Goal: Task Accomplishment & Management: Manage account settings

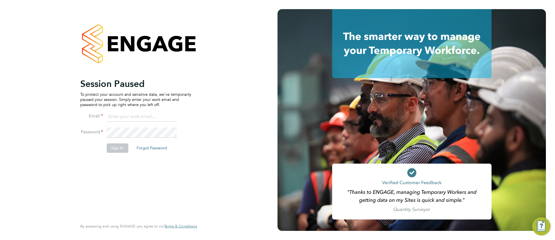
click at [127, 116] on input at bounding box center [141, 117] width 70 height 10
type input "cjs.templabour@uk.g4s.com"
click at [113, 152] on button "Sign In" at bounding box center [117, 147] width 22 height 9
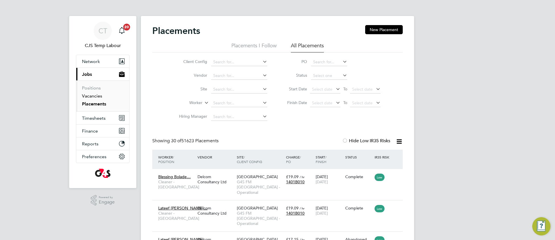
click at [93, 97] on link "Vacancies" at bounding box center [92, 95] width 20 height 5
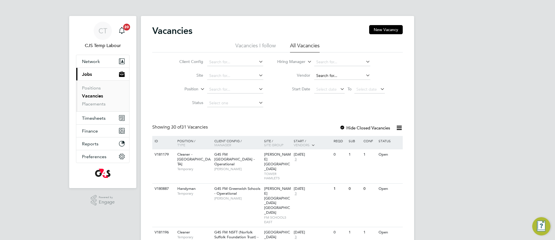
click at [330, 76] on input at bounding box center [342, 76] width 56 height 8
click at [339, 86] on li "Boden Resource Limited" at bounding box center [342, 84] width 57 height 8
type input "Boden Resource Limited"
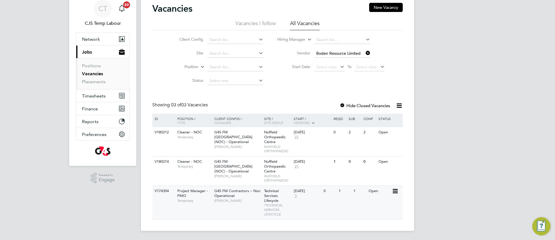
click at [256, 202] on span "[PERSON_NAME]" at bounding box center [237, 200] width 47 height 5
click at [364, 51] on icon at bounding box center [364, 53] width 0 height 8
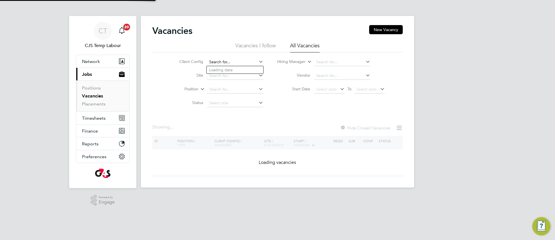
click at [224, 58] on input at bounding box center [235, 62] width 56 height 8
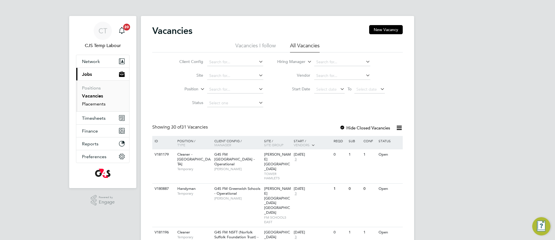
click at [94, 106] on link "Placements" at bounding box center [94, 103] width 24 height 5
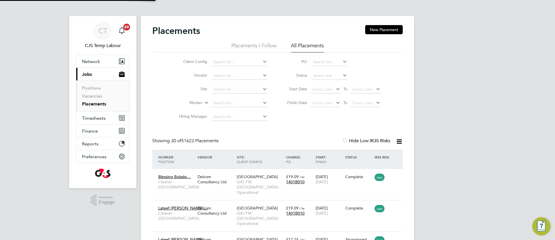
scroll to position [21, 49]
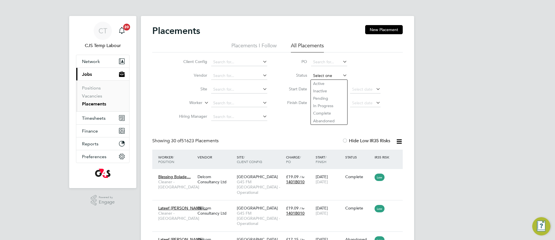
click at [316, 78] on input at bounding box center [329, 76] width 36 height 8
click at [323, 83] on li "Active" at bounding box center [329, 83] width 37 height 7
type input "Active"
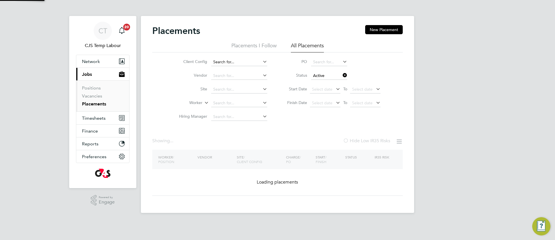
click at [223, 59] on input at bounding box center [239, 62] width 56 height 8
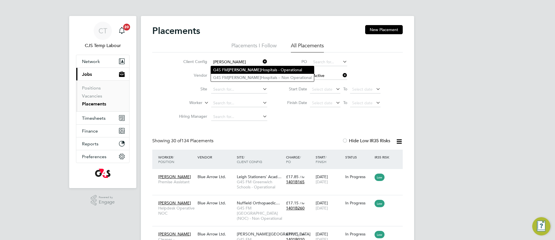
click at [230, 70] on b "Churchill" at bounding box center [244, 69] width 33 height 5
type input "G4S [PERSON_NAME][GEOGRAPHIC_DATA] - Operational"
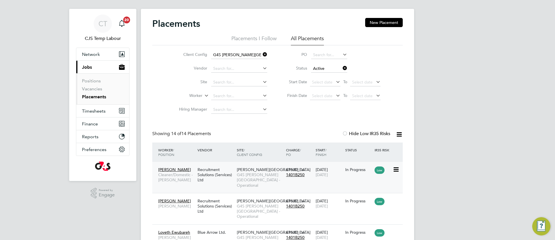
click at [248, 180] on span "G4S [PERSON_NAME][GEOGRAPHIC_DATA] - Operational" at bounding box center [260, 180] width 46 height 16
click at [94, 82] on link "Positions" at bounding box center [91, 80] width 19 height 5
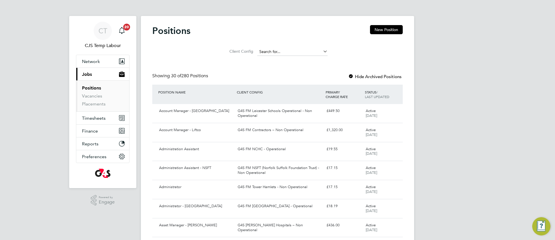
click at [263, 50] on input at bounding box center [292, 52] width 70 height 8
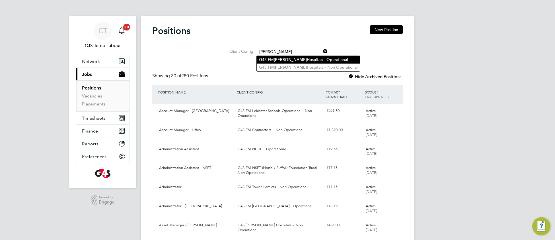
click at [275, 60] on b "Churchill" at bounding box center [290, 59] width 33 height 5
type input "G4S [PERSON_NAME][GEOGRAPHIC_DATA] - Operational"
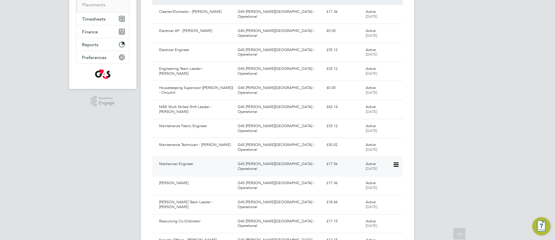
scroll to position [119, 0]
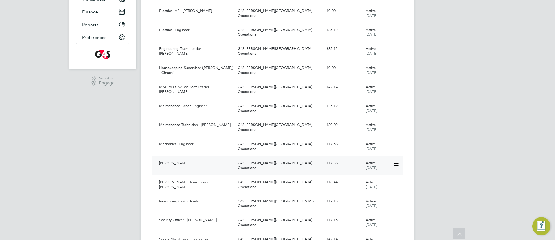
click at [291, 163] on div "G4S [PERSON_NAME][GEOGRAPHIC_DATA] - Operational" at bounding box center [279, 165] width 88 height 14
click at [256, 183] on div "G4S [PERSON_NAME][GEOGRAPHIC_DATA] - Operational" at bounding box center [279, 184] width 88 height 14
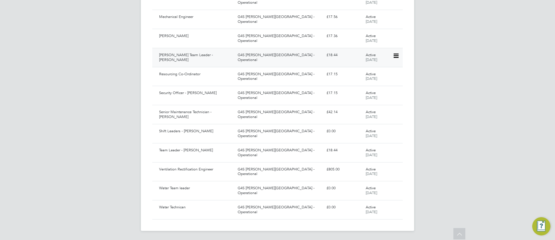
scroll to position [248, 0]
click at [197, 151] on div "Team Leader - Chruchill" at bounding box center [196, 149] width 79 height 9
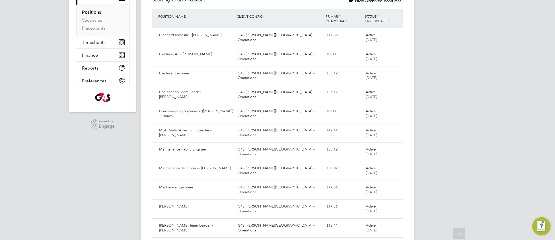
scroll to position [0, 0]
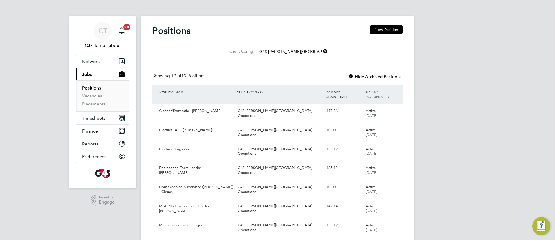
click at [322, 53] on icon at bounding box center [322, 51] width 0 height 8
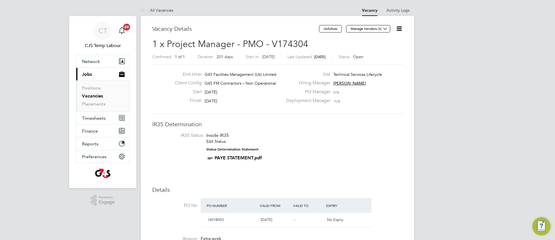
click at [399, 31] on icon at bounding box center [398, 28] width 7 height 7
click at [289, 152] on li "IR35 Status Inside IR35 Edit Status Status Determination Statement PAYE STATEME…" at bounding box center [277, 147] width 239 height 31
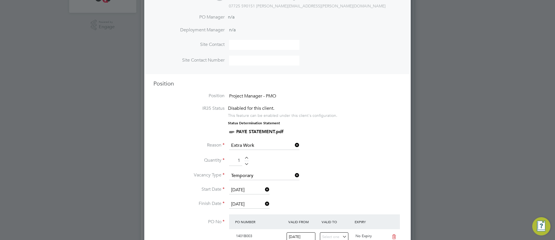
scroll to position [176, 0]
click at [251, 189] on input "[DATE]" at bounding box center [249, 188] width 40 height 9
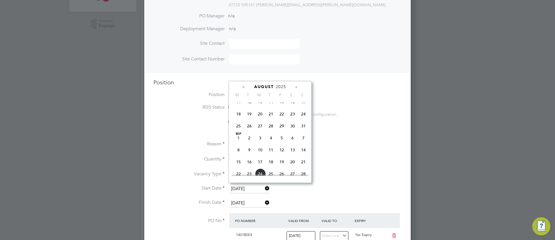
scroll to position [293, 0]
click at [373, 146] on li "Reason Extra Work" at bounding box center [277, 147] width 248 height 14
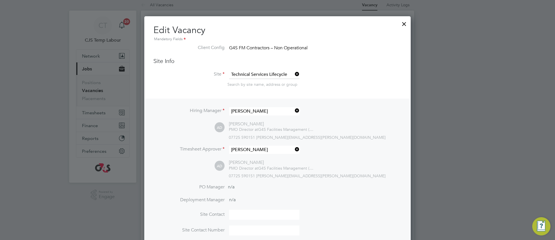
scroll to position [0, 0]
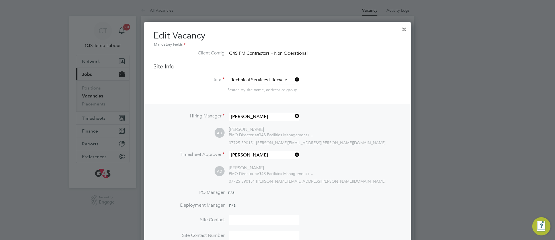
click at [407, 27] on div at bounding box center [404, 28] width 10 height 10
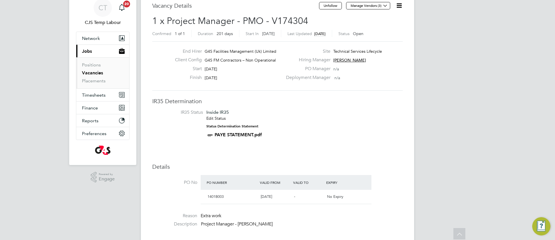
click at [302, 137] on li "IR35 Status Inside IR35 Edit Status Status Determination Statement PAYE STATEME…" at bounding box center [277, 124] width 239 height 31
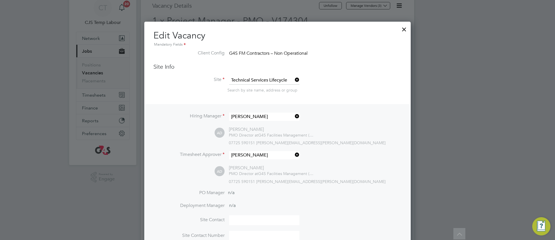
click at [405, 30] on div at bounding box center [404, 28] width 10 height 10
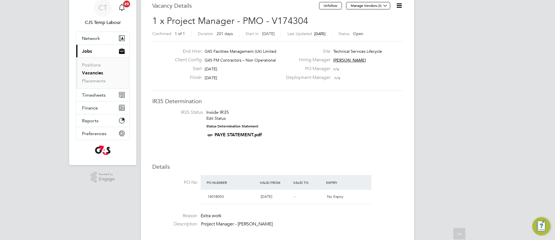
click at [219, 118] on link "Edit Status" at bounding box center [215, 118] width 19 height 5
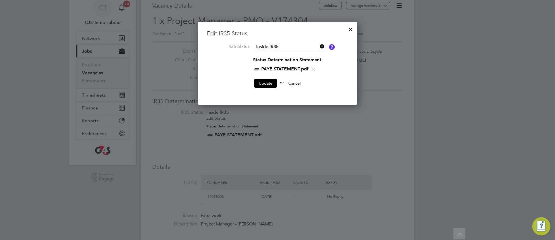
click at [319, 46] on icon at bounding box center [319, 46] width 0 height 8
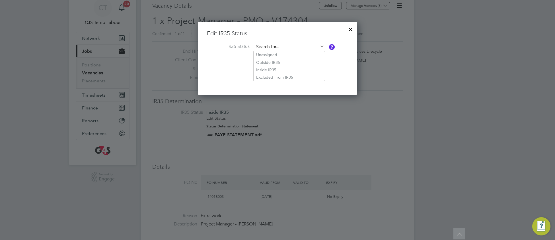
click at [267, 48] on input at bounding box center [289, 47] width 70 height 9
click at [271, 61] on li "Outside IR35" at bounding box center [289, 62] width 71 height 7
type input "Outside IR35"
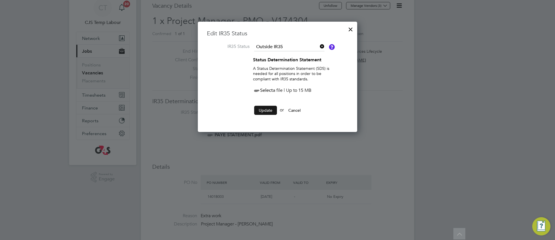
click at [268, 111] on button "Update" at bounding box center [265, 110] width 23 height 9
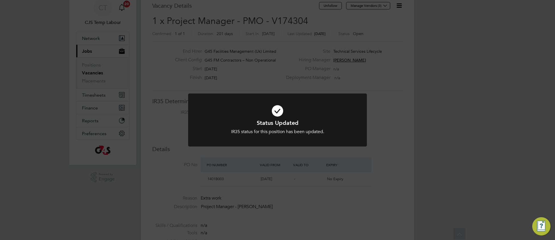
click at [231, 126] on h1 "Status Updated" at bounding box center [277, 122] width 148 height 7
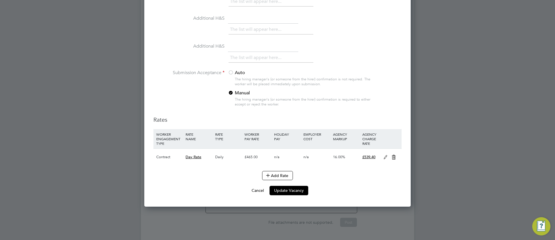
click at [384, 158] on icon at bounding box center [385, 157] width 7 height 5
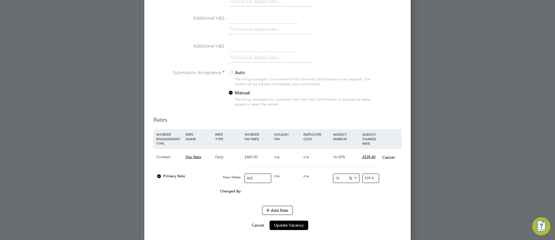
drag, startPoint x: 260, startPoint y: 176, endPoint x: 243, endPoint y: 180, distance: 17.1
click at [243, 180] on div "465" at bounding box center [257, 177] width 29 height 15
type input "6"
type input "6.96"
type input "60"
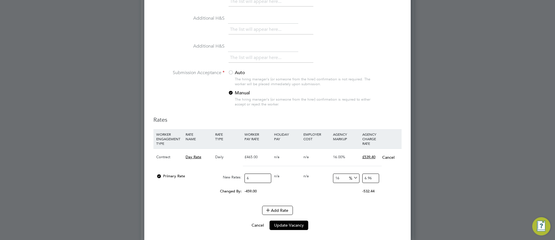
type input "69.6"
type input "600"
type input "696"
type input "600"
click at [329, 200] on div "Changed By: 135.00 0.00 0.00 0.00 21.6 156.60" at bounding box center [277, 192] width 248 height 14
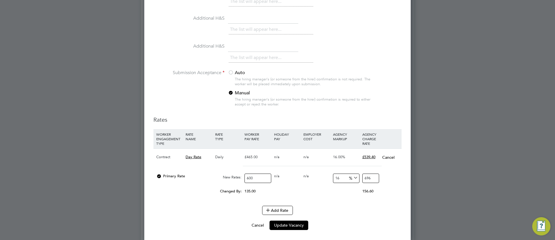
drag, startPoint x: 369, startPoint y: 178, endPoint x: 373, endPoint y: 176, distance: 5.4
click at [373, 176] on input "696" at bounding box center [370, 177] width 17 height 9
type input "15"
type input "690"
click at [351, 212] on div "Add Rate" at bounding box center [277, 209] width 248 height 9
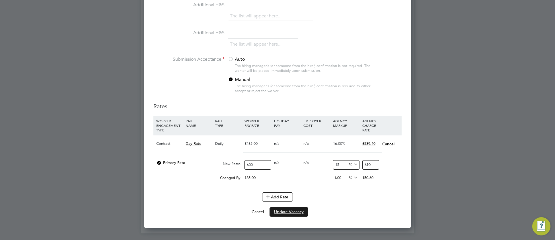
click at [285, 214] on button "Update Vacancy" at bounding box center [288, 211] width 39 height 9
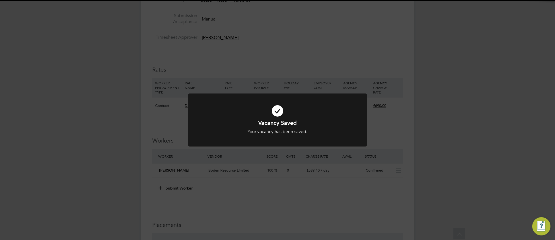
click at [223, 123] on h1 "Vacancy Saved" at bounding box center [277, 122] width 148 height 7
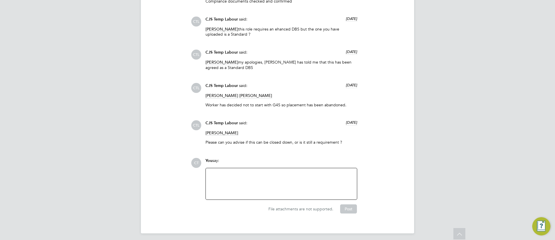
click at [228, 183] on div at bounding box center [281, 183] width 144 height 24
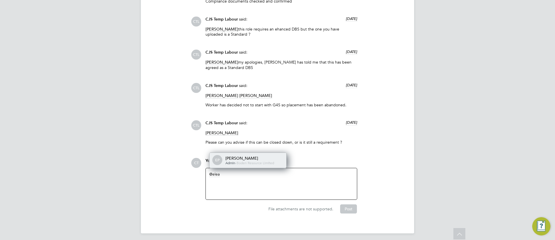
click at [253, 157] on div "Eleanor Porter" at bounding box center [253, 157] width 57 height 5
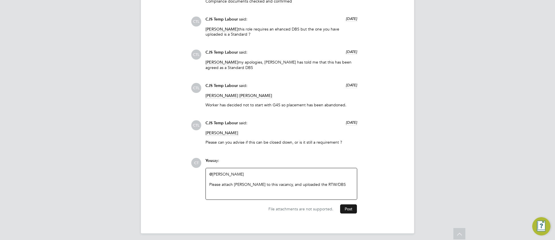
click at [350, 208] on button "Post" at bounding box center [348, 208] width 17 height 9
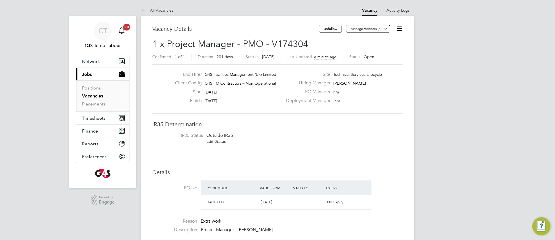
click at [229, 98] on div "Finish 30 Jan 2026" at bounding box center [226, 102] width 112 height 9
click at [375, 145] on li "IR35 Status Outside IR35 Edit Status" at bounding box center [277, 138] width 239 height 13
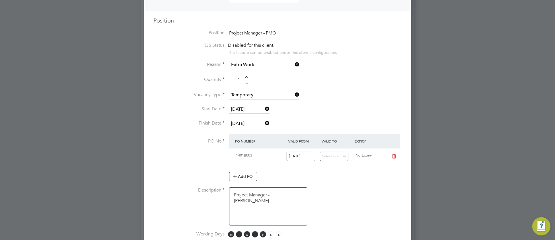
click at [364, 30] on li "Position Project Manager - PMO" at bounding box center [277, 36] width 248 height 13
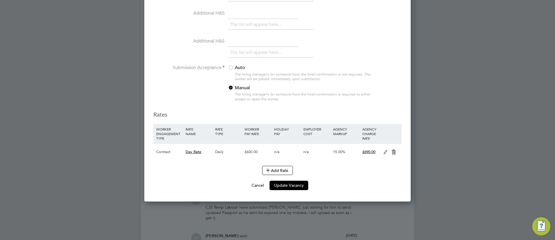
scroll to position [582, 0]
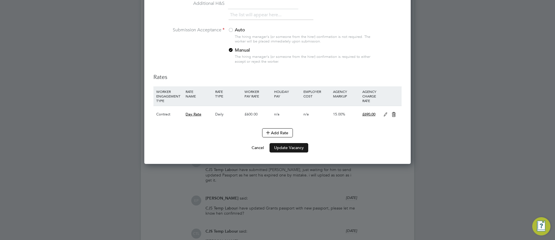
click at [283, 150] on button "Update Vacancy" at bounding box center [288, 147] width 39 height 9
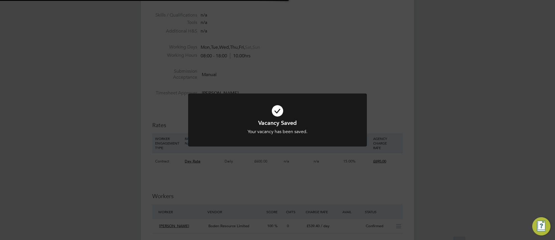
scroll to position [0, 0]
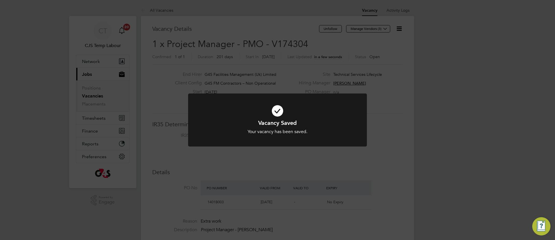
click at [216, 124] on h1 "Vacancy Saved" at bounding box center [277, 122] width 148 height 7
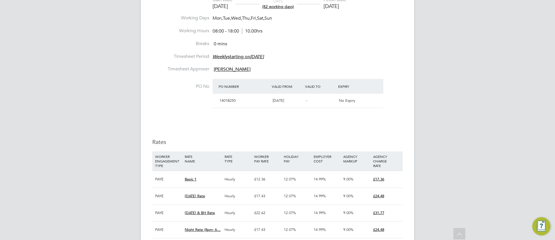
click at [335, 131] on div "Details Start Date [DATE] DAYS (82 working days) Finish Date [DATE] Working Day…" at bounding box center [277, 122] width 250 height 276
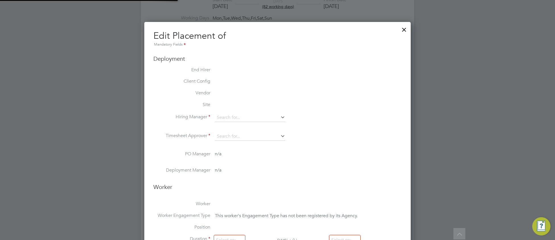
type input "[PERSON_NAME]"
type input "[DATE]"
type input "08:00"
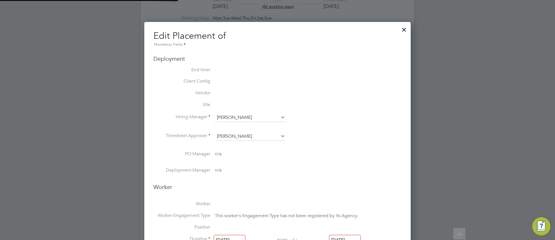
type input "18:00"
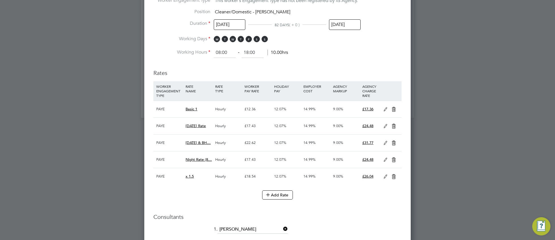
click at [386, 109] on icon at bounding box center [385, 109] width 7 height 5
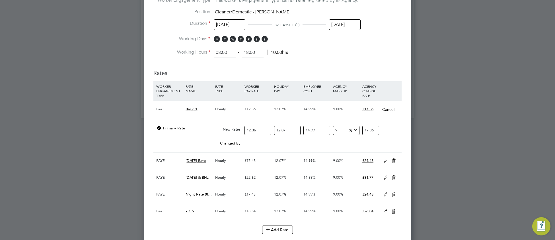
drag, startPoint x: 252, startPoint y: 131, endPoint x: 258, endPoint y: 128, distance: 6.4
click at [258, 128] on input "12.36" at bounding box center [257, 129] width 26 height 9
type input "12.5"
type input "17.55844117125"
type input "12.51"
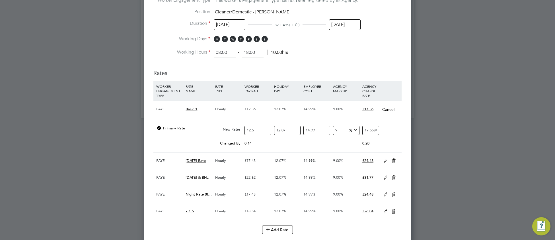
type input "17.572487924187"
type input "12.51"
click at [397, 137] on div "Primary Rate New Rates: 12.51 12.07 n/a 14.99 n/a 9 1.450939369887 % 17.5724879…" at bounding box center [277, 130] width 248 height 15
click at [385, 163] on icon at bounding box center [385, 160] width 7 height 5
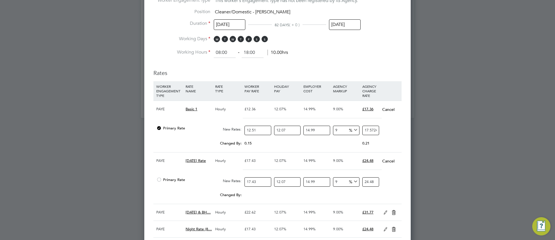
drag, startPoint x: 253, startPoint y: 182, endPoint x: 256, endPoint y: 180, distance: 3.7
click at [256, 180] on input "17.43" at bounding box center [257, 181] width 26 height 9
type input "17.6"
type input "24.72228516912"
type input "17.64"
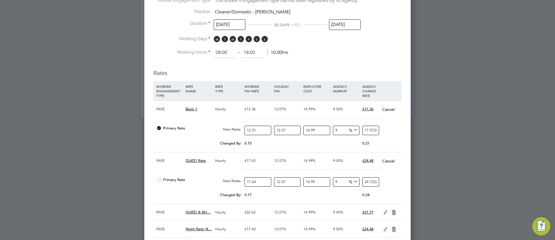
type input "24.778472180868"
type input "17.64"
click at [399, 187] on div "Primary Rate New Rates: 17.64 12.07 n/a 14.99 n/a 9 2.045928895668 % 24.7784721…" at bounding box center [277, 181] width 248 height 15
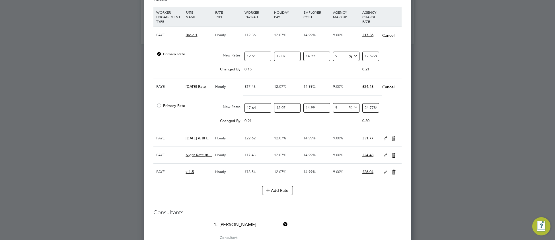
click at [384, 140] on icon at bounding box center [385, 138] width 7 height 5
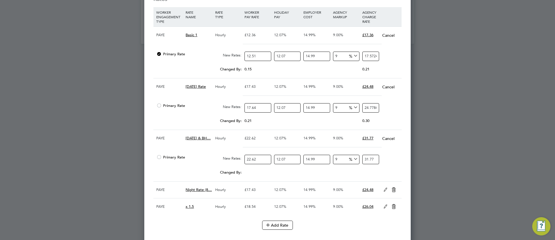
drag, startPoint x: 252, startPoint y: 159, endPoint x: 258, endPoint y: 158, distance: 5.5
click at [258, 158] on input "22.62" at bounding box center [257, 158] width 26 height 9
type input "22.8"
type input "32.02659669636"
type input "22.89"
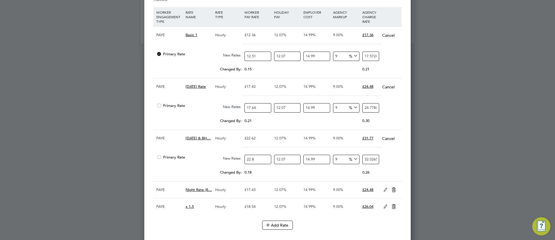
type input "32.153017472793"
type input "22.89"
click at [394, 172] on div "Changed By: 0.27 0.00 0.00 0.00 0.035070381693 0.38" at bounding box center [277, 174] width 248 height 14
click at [385, 192] on icon at bounding box center [385, 189] width 7 height 5
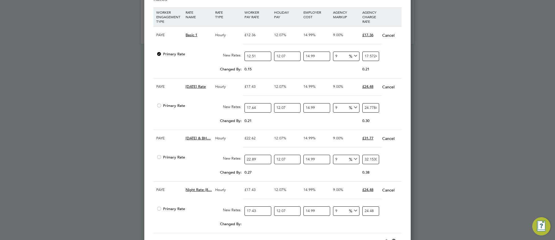
drag, startPoint x: 253, startPoint y: 211, endPoint x: 257, endPoint y: 211, distance: 4.0
click at [257, 211] on input "17.43" at bounding box center [257, 210] width 26 height 9
type input "17.6"
type input "24.72228516912"
type input "17.64"
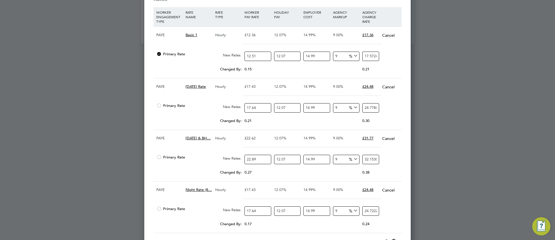
type input "24.778472180868"
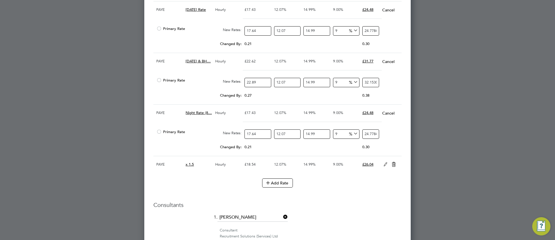
type input "17.64"
click at [384, 166] on icon at bounding box center [385, 164] width 7 height 5
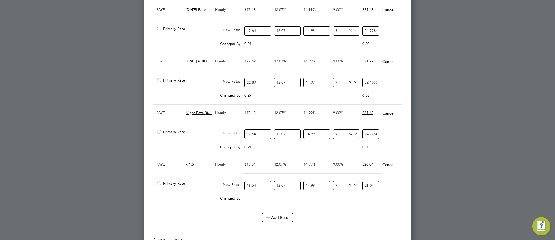
drag, startPoint x: 253, startPoint y: 186, endPoint x: 258, endPoint y: 185, distance: 4.3
click at [258, 185] on input "18.54" at bounding box center [257, 185] width 26 height 9
type input "18.7"
type input "26.26742799219"
type input "18.78"
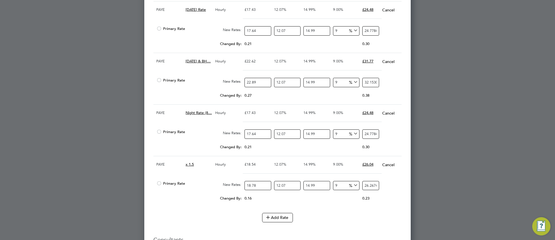
type input "26.379802015686"
type input "18.78"
drag, startPoint x: 334, startPoint y: 220, endPoint x: 330, endPoint y: 219, distance: 4.5
click at [333, 220] on div "Add Rate" at bounding box center [277, 217] width 248 height 9
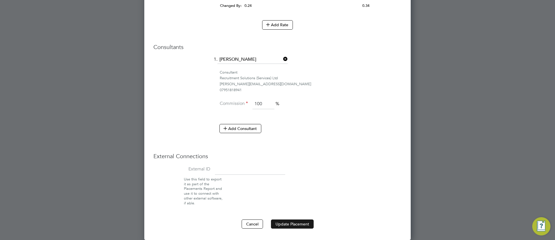
scroll to position [922, 0]
click at [281, 27] on button "Add Rate" at bounding box center [277, 24] width 31 height 9
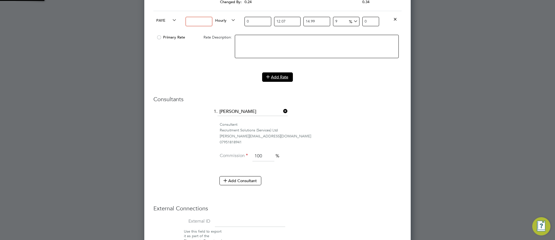
scroll to position [933, 267]
click at [197, 26] on input at bounding box center [198, 21] width 26 height 9
type input "x2"
drag, startPoint x: 257, startPoint y: 26, endPoint x: 241, endPoint y: 28, distance: 16.0
click at [241, 27] on div "PAYE x2 Hourly 0 12.07 n/a 14.99 n/a 9 0 % 0" at bounding box center [277, 21] width 248 height 21
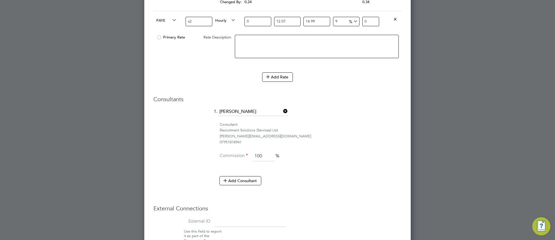
type input "2"
type input "2.8093505874"
type input "25"
type input "35.1168823425"
type input "25.02"
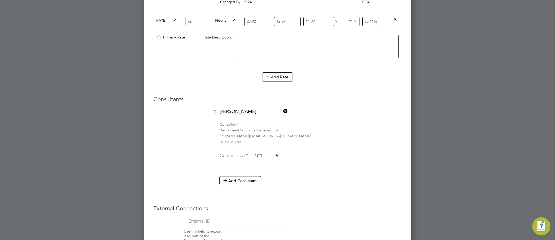
type input "35.144975848374"
type input "25.02"
click at [341, 110] on div "Consultants 1. Leah Adams Consultant Recruitment Solutions (Services) Ltd leah@…" at bounding box center [277, 142] width 248 height 95
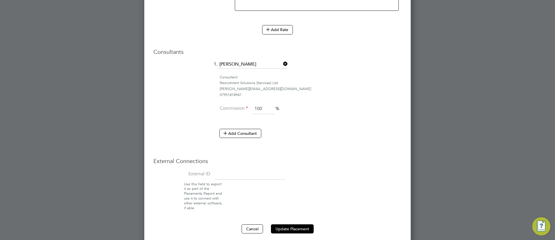
scroll to position [979, 0]
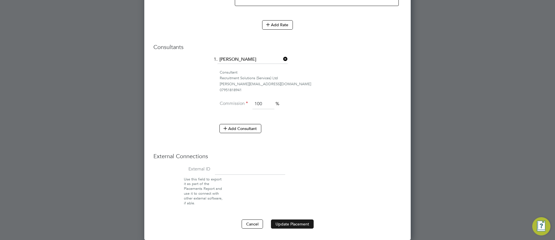
click at [292, 225] on button "Update Placement" at bounding box center [292, 223] width 43 height 9
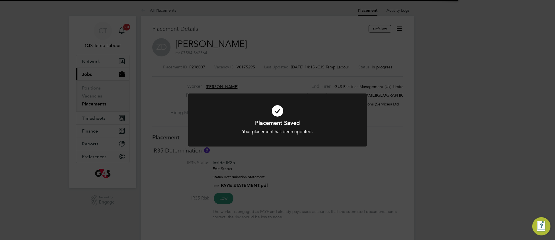
scroll to position [17, 40]
click at [225, 132] on div "Your placement has been updated." at bounding box center [277, 132] width 148 height 6
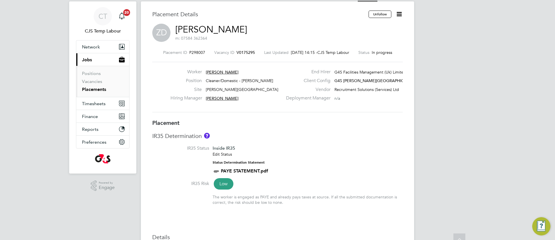
scroll to position [0, 0]
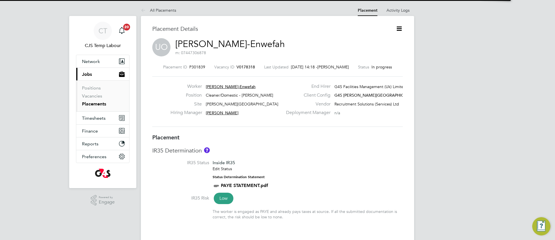
scroll to position [3, 3]
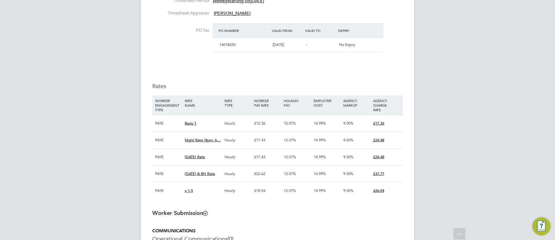
click at [335, 203] on li "WORKER ENGAGEMENT TYPE RATE NAME RATE TYPE WORKER PAY RATE HOLIDAY PAY EMPLOYER…" at bounding box center [277, 149] width 250 height 109
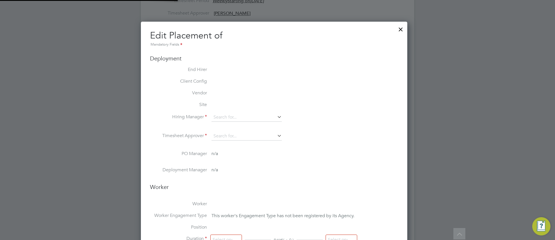
type input "Jodie Massingham"
type input "Monika krawczyk"
type input "26 Aug 2025"
type input "30 Nov 2025"
type input "08:00"
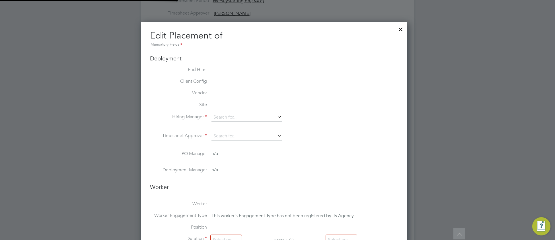
type input "18:00"
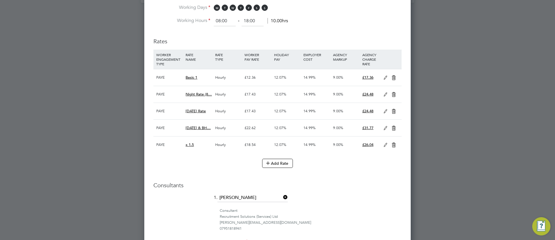
click at [383, 80] on icon at bounding box center [385, 77] width 7 height 5
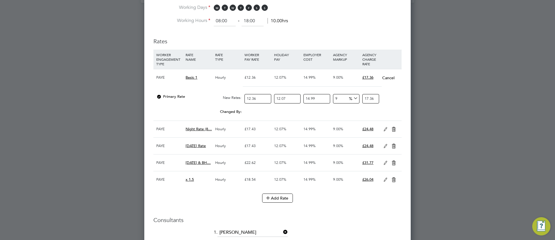
click at [384, 131] on icon at bounding box center [385, 129] width 7 height 5
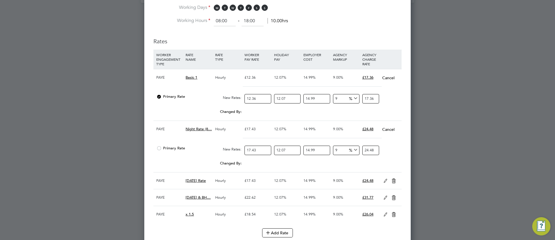
click at [385, 183] on icon at bounding box center [385, 180] width 7 height 5
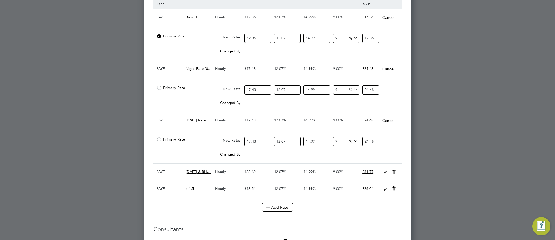
click at [383, 174] on icon at bounding box center [385, 172] width 7 height 5
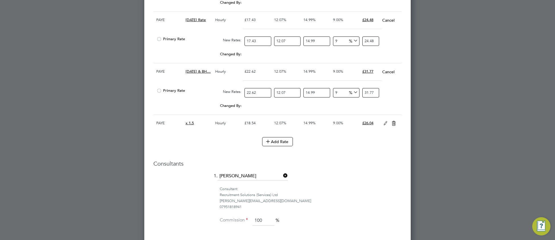
click at [387, 125] on icon at bounding box center [385, 123] width 7 height 5
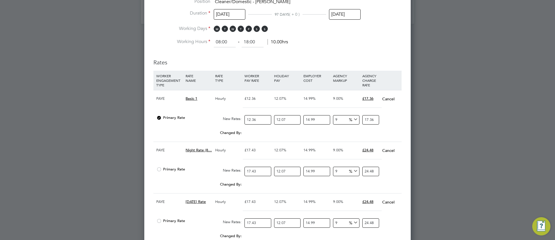
drag, startPoint x: 253, startPoint y: 120, endPoint x: 286, endPoint y: 120, distance: 32.7
click at [259, 119] on input "12.36" at bounding box center [257, 119] width 26 height 9
type input "12.3"
type input "17.27750611251"
type input "12"
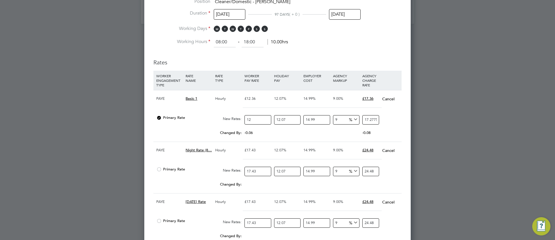
type input "16.8561035244"
type input "12.5"
type input "17.55844117125"
type input "12.51"
type input "17.572487924187"
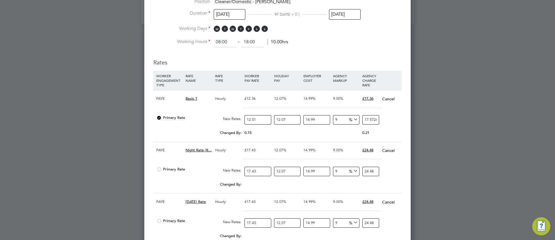
type input "12.51"
drag, startPoint x: 253, startPoint y: 174, endPoint x: 257, endPoint y: 172, distance: 5.1
click at [257, 172] on input "17.43" at bounding box center [257, 170] width 26 height 9
type input "17"
type input "23.8794799929"
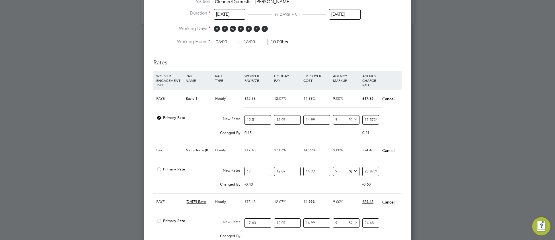
type input "17.6"
type input "24.72228516912"
type input "17.64"
type input "24.778472180868"
type input "17.64"
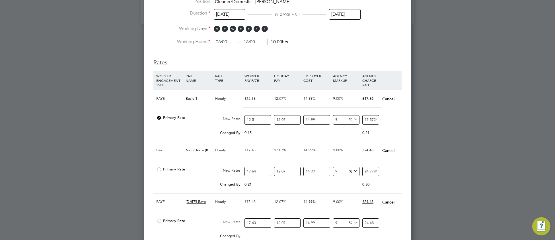
click at [271, 191] on div "Changed By: 0.21 0.00 0.00 0.00 0.027846665568 0.30" at bounding box center [277, 186] width 248 height 14
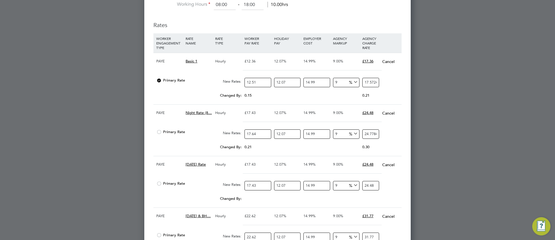
drag, startPoint x: 253, startPoint y: 187, endPoint x: 255, endPoint y: 185, distance: 3.3
click at [255, 185] on input "17.43" at bounding box center [257, 185] width 26 height 9
type input "17.6"
type input "24.72228516912"
type input "17.64"
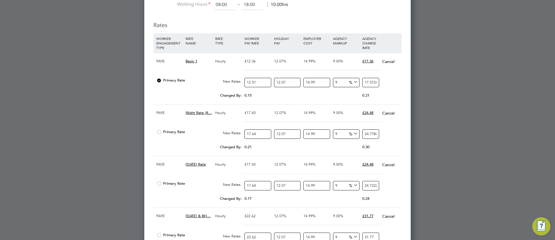
type input "24.778472180868"
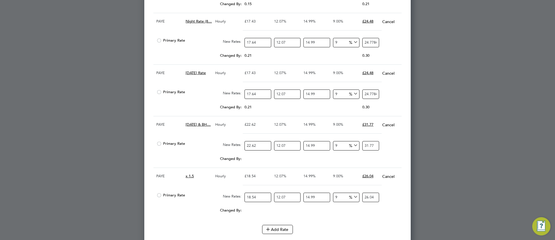
type input "17.64"
drag, startPoint x: 252, startPoint y: 147, endPoint x: 257, endPoint y: 147, distance: 4.6
click at [257, 147] on input "22.62" at bounding box center [257, 145] width 26 height 9
type input "22.8"
type input "32.02659669636"
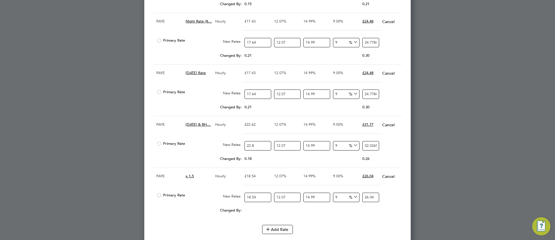
type input "22.89"
type input "32.153017472793"
type input "22.89"
drag, startPoint x: 252, startPoint y: 199, endPoint x: 261, endPoint y: 199, distance: 8.5
click at [261, 199] on input "18.54" at bounding box center [257, 196] width 26 height 9
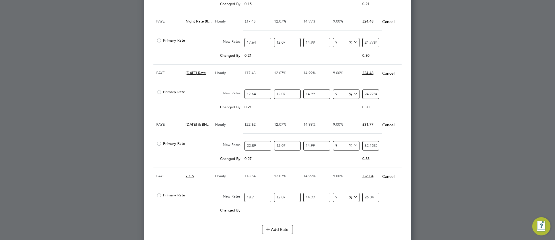
type input "18.78"
type input "26.379802015686"
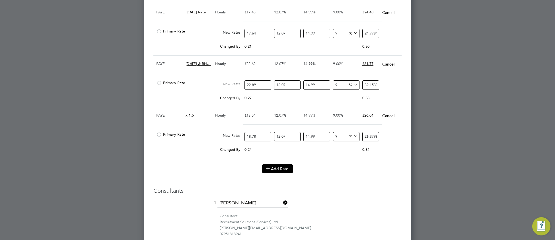
type input "18.78"
click at [272, 173] on button "Add Rate" at bounding box center [277, 168] width 31 height 9
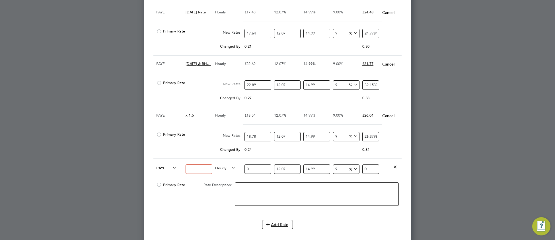
click at [197, 173] on input at bounding box center [198, 168] width 26 height 9
type input "x2"
drag, startPoint x: 257, startPoint y: 173, endPoint x: 242, endPoint y: 176, distance: 15.7
click at [242, 176] on div "PAYE x2 Hourly 0 12.07 n/a 14.99 n/a 9 0 % 0" at bounding box center [277, 168] width 248 height 21
type input "2"
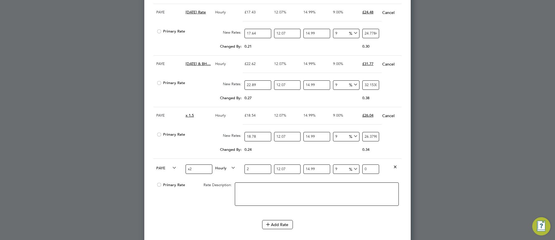
type input "2.8093505874"
type input "25"
type input "35.1168823425"
type input "25.02"
type input "35.144975848374"
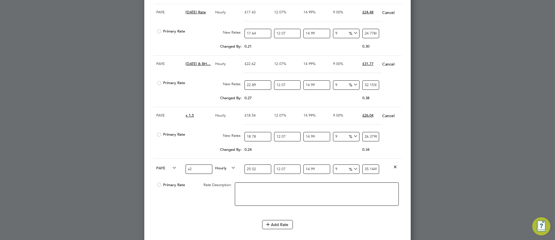
type input "25.02"
click at [329, 227] on div "Add Rate" at bounding box center [277, 224] width 248 height 9
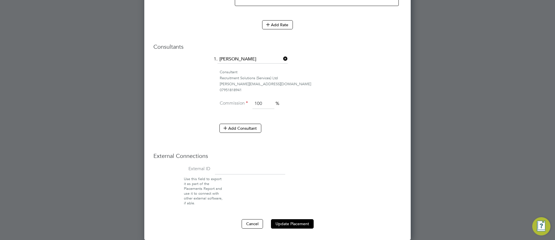
scroll to position [1034, 0]
click at [287, 223] on button "Update Placement" at bounding box center [292, 223] width 43 height 9
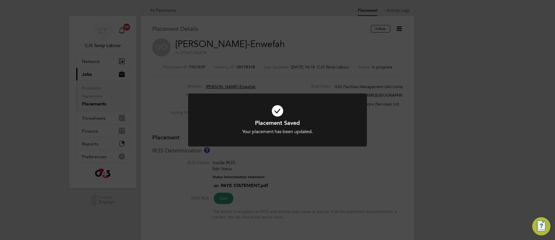
scroll to position [17, 40]
click at [341, 113] on icon at bounding box center [277, 111] width 148 height 22
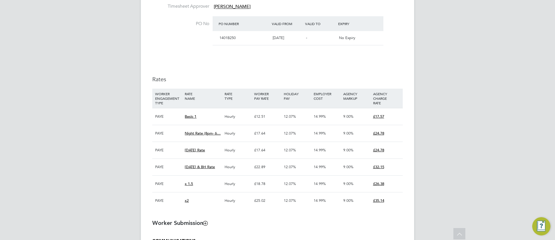
scroll to position [328, 0]
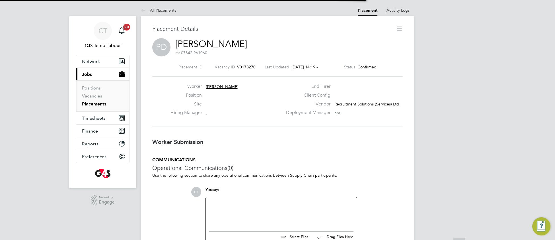
scroll to position [3, 3]
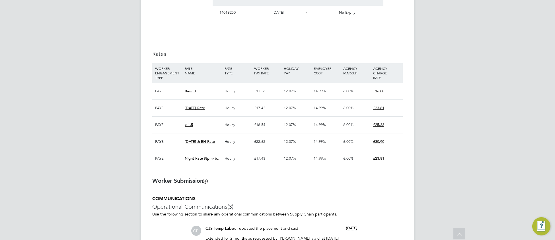
click at [297, 42] on div "Details Start Date 01 Jul 2025 DAYS (104 working days) Finish Date 12 Oct 2025 …" at bounding box center [277, 34] width 250 height 276
type input "Jodie Massingham"
type input "Monika krawczyk"
type input "01 Jul 2025"
type input "12 Oct 2025"
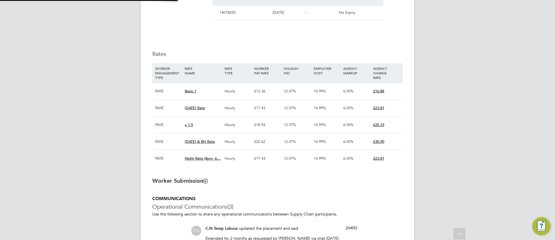
type input "08:00"
type input "18:00"
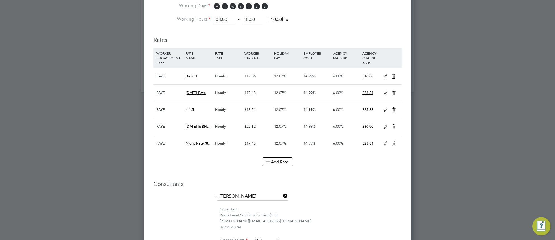
click at [385, 77] on icon at bounding box center [385, 76] width 7 height 5
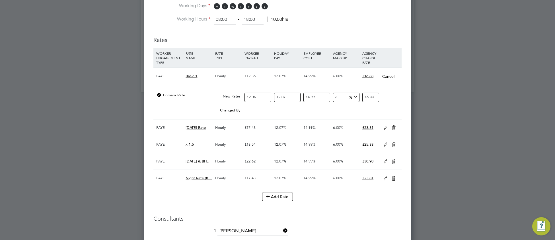
drag, startPoint x: 252, startPoint y: 97, endPoint x: 260, endPoint y: 96, distance: 8.1
click at [260, 96] on input "12.36" at bounding box center [257, 96] width 26 height 9
type input "12.5"
type input "17.0751813225"
type input "12.51"
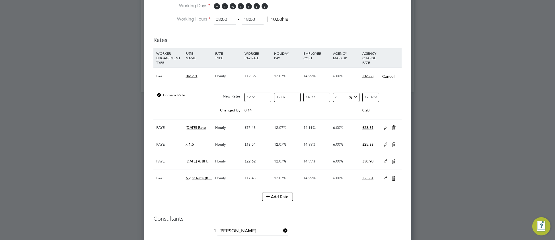
type input "17.088841467558"
type input "12.51"
click at [386, 130] on icon at bounding box center [385, 127] width 7 height 5
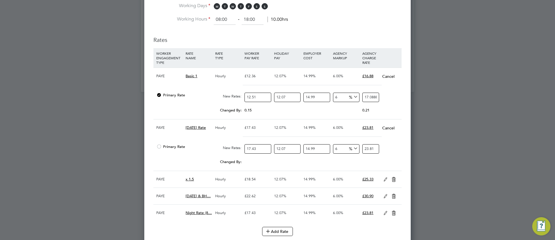
drag, startPoint x: 254, startPoint y: 150, endPoint x: 281, endPoint y: 148, distance: 26.8
click at [257, 148] on input "17.43" at bounding box center [257, 148] width 26 height 9
type input "17.4"
type input "23.76865240092"
type input "17"
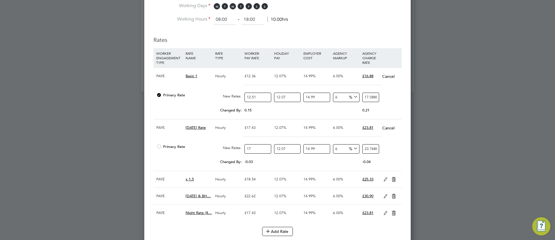
type input "23.2222465986"
type input "17.6"
type input "24.04185530208"
type input "17.64"
type input "24.096495882312"
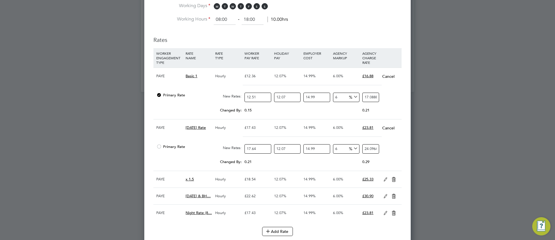
type input "17.64"
click at [395, 159] on div "Changed By: 0.21 0.00 0.00 0.00 0.015870367012 0.29" at bounding box center [277, 163] width 248 height 14
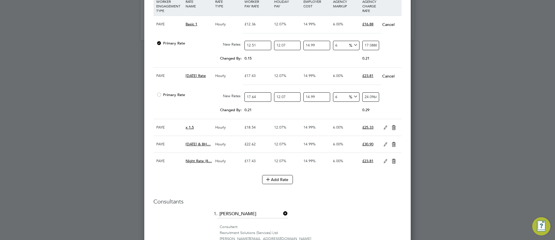
click at [385, 129] on icon at bounding box center [385, 127] width 7 height 5
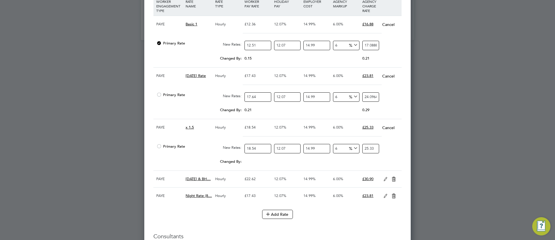
drag, startPoint x: 252, startPoint y: 150, endPoint x: 259, endPoint y: 147, distance: 6.7
click at [259, 147] on input "18.54" at bounding box center [257, 148] width 26 height 9
type input "18.78"
type input "25.653752418924"
type input "18.78"
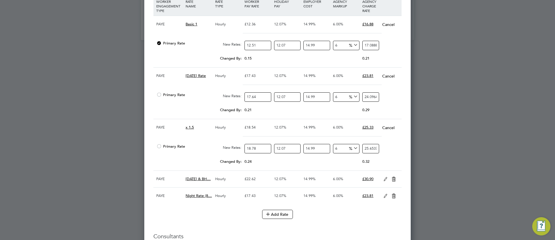
drag, startPoint x: 386, startPoint y: 181, endPoint x: 252, endPoint y: 181, distance: 134.3
click at [386, 181] on icon at bounding box center [385, 179] width 7 height 5
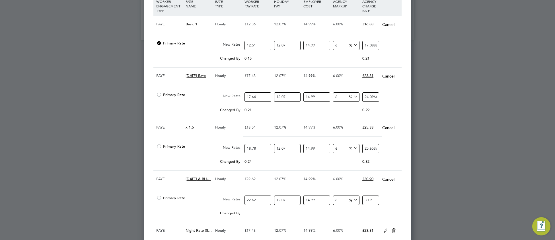
drag, startPoint x: 253, startPoint y: 201, endPoint x: 259, endPoint y: 200, distance: 6.9
click at [259, 200] on input "22.62" at bounding box center [257, 199] width 26 height 9
type input "22.8"
type input "31.14513073224"
type input "22.89"
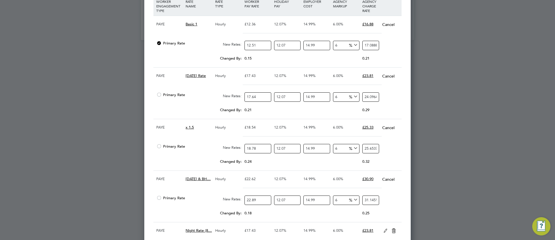
type input "31.268072037762"
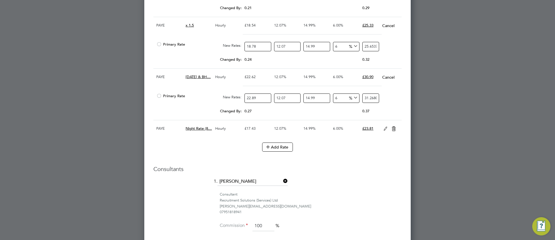
type input "22.89"
click at [383, 131] on icon at bounding box center [385, 128] width 7 height 5
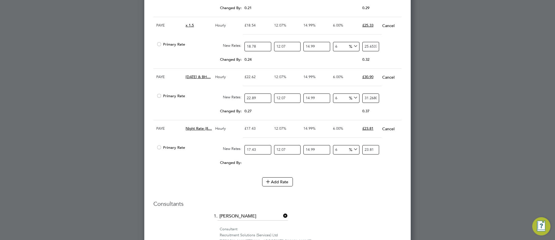
drag, startPoint x: 253, startPoint y: 152, endPoint x: 259, endPoint y: 151, distance: 5.8
click at [259, 151] on input "17.43" at bounding box center [257, 149] width 26 height 9
type input "17.4"
type input "23.76865240092"
type input "17"
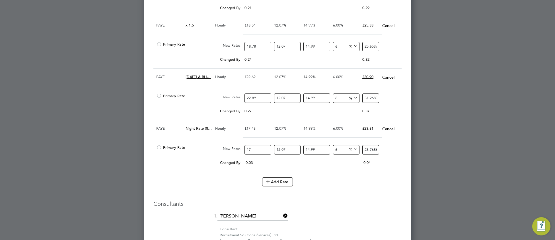
type input "23.2222465986"
type input "17.6"
type input "24.04185530208"
type input "17.64"
type input "24.096495882312"
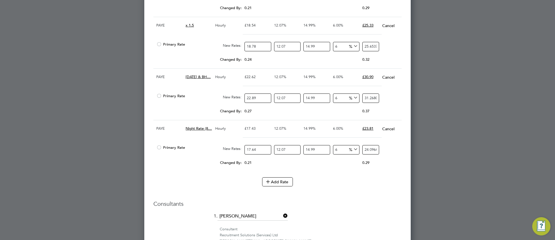
type input "17.64"
drag, startPoint x: 342, startPoint y: 206, endPoint x: 327, endPoint y: 212, distance: 15.9
click at [341, 207] on h3 "Consultants" at bounding box center [277, 203] width 248 height 7
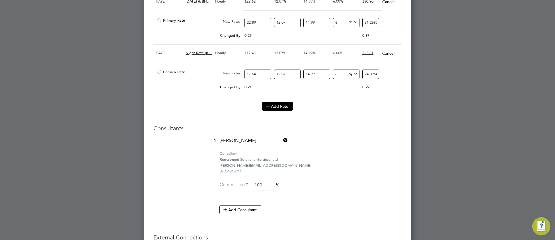
click at [275, 110] on button "Add Rate" at bounding box center [277, 106] width 31 height 9
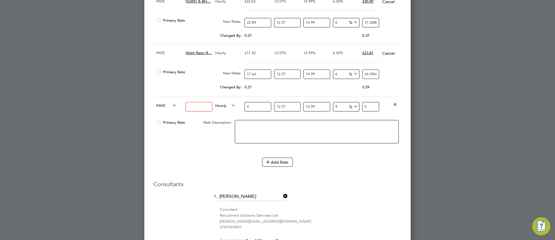
drag, startPoint x: 195, startPoint y: 109, endPoint x: 191, endPoint y: 112, distance: 4.6
click at [194, 109] on input at bounding box center [198, 106] width 26 height 9
type input "x2"
drag, startPoint x: 255, startPoint y: 109, endPoint x: 240, endPoint y: 109, distance: 15.1
click at [240, 109] on div "PAYE x2 Hourly 0 12.07 n/a 14.99 n/a 9 0 % 0" at bounding box center [277, 106] width 248 height 21
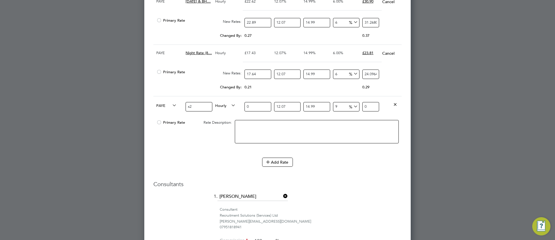
type input "2"
type input "2.8093505874"
type input "25"
type input "35.1168823425"
type input "25.02"
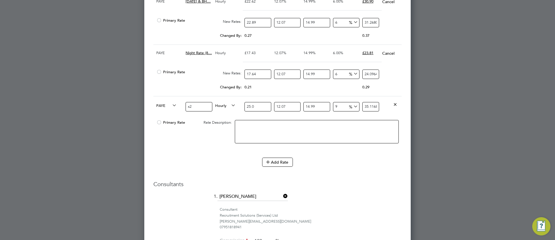
type input "35.144975848374"
type input "25.02"
click at [334, 191] on div "Consultants 1. Leah Adams Consultant Recruitment Solutions (Services) Ltd leah@…" at bounding box center [277, 227] width 248 height 95
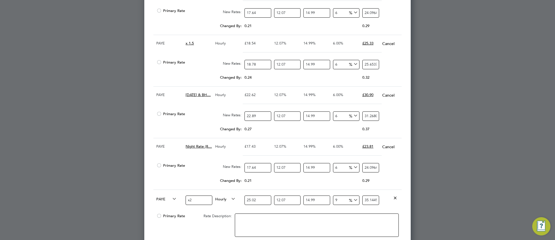
scroll to position [836, 0]
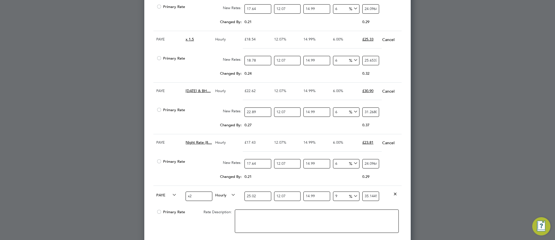
drag, startPoint x: 343, startPoint y: 200, endPoint x: 334, endPoint y: 200, distance: 8.8
click at [334, 200] on input "9" at bounding box center [346, 195] width 26 height 9
type input "6"
type input "34.177682935116"
type input "6"
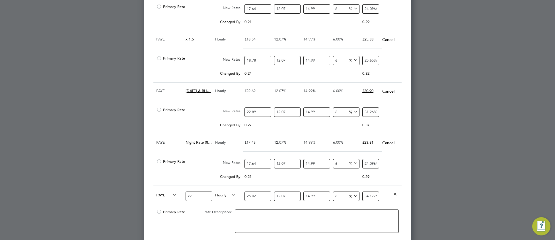
click at [406, 159] on div "Edit Placement of Pedro De Araujo Mandatory Fields Deployment End Hirer G4S Fac…" at bounding box center [277, 2] width 266 height 928
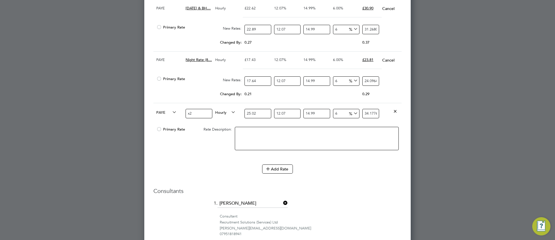
scroll to position [1066, 0]
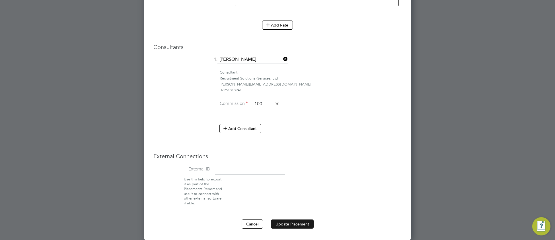
click at [276, 224] on button "Update Placement" at bounding box center [292, 223] width 43 height 9
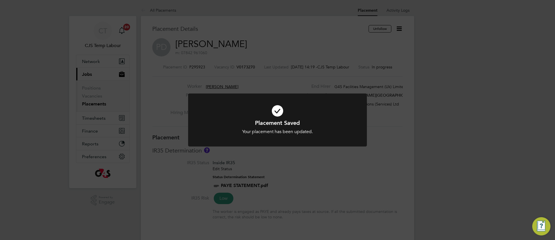
scroll to position [17, 40]
drag, startPoint x: 206, startPoint y: 125, endPoint x: 297, endPoint y: 113, distance: 91.3
click at [207, 125] on h1 "Placement Saved" at bounding box center [277, 122] width 148 height 7
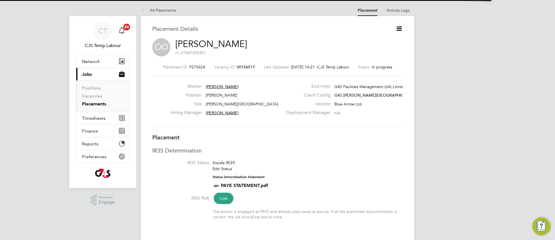
scroll to position [9, 112]
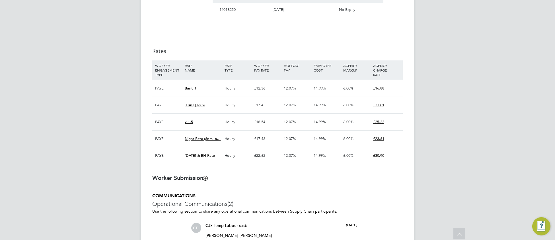
click at [294, 191] on ng-form "Placement IR35 Determination IR35 Status Inside IR35 Edit Status Status Determi…" at bounding box center [277, 79] width 250 height 601
type input "Jodie Massingham"
type input "Andrew Parry"
type input "03 Mar 2025"
type input "28 Sep 2025"
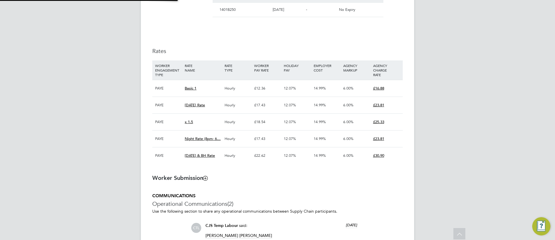
type input "08:00"
type input "16:00"
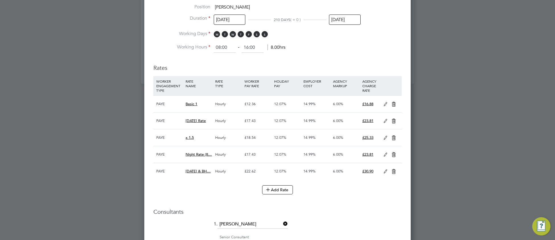
click at [385, 104] on icon at bounding box center [385, 104] width 7 height 5
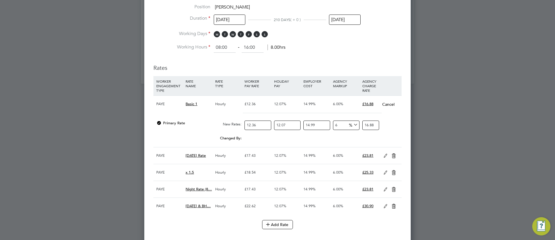
drag, startPoint x: 253, startPoint y: 126, endPoint x: 258, endPoint y: 125, distance: 5.4
click at [258, 125] on input "12.36" at bounding box center [257, 124] width 26 height 9
type input "12.51"
type input "17.088841467558"
type input "12.51"
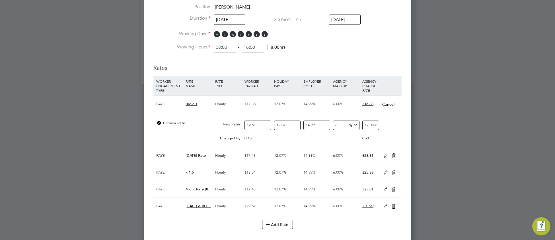
click at [386, 158] on icon at bounding box center [385, 155] width 7 height 5
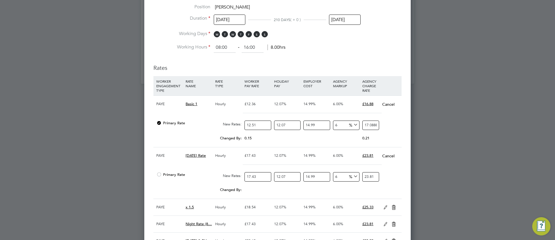
click at [259, 178] on input "17.43" at bounding box center [257, 176] width 26 height 9
type input "17.4"
type input "23.76865240092"
type input "17"
type input "23.2222465986"
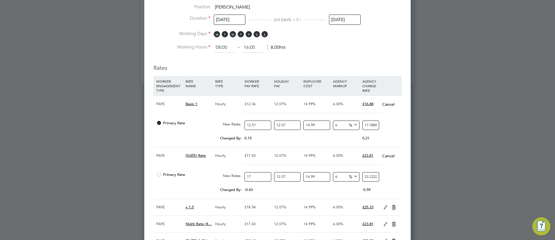
type input "17.7"
type input "24.17845675266"
type input "17"
type input "23.2222465986"
type input "17.6"
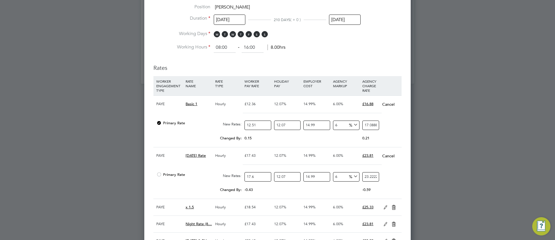
type input "24.04185530208"
type input "17.64"
type input "24.096495882312"
type input "17.64"
drag, startPoint x: 387, startPoint y: 210, endPoint x: 278, endPoint y: 217, distance: 109.1
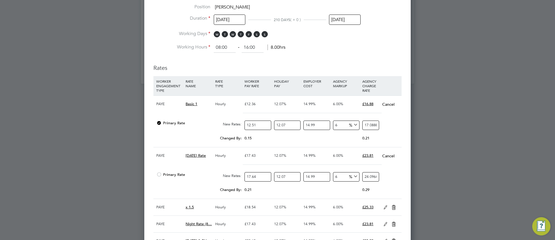
click at [386, 209] on icon at bounding box center [385, 207] width 7 height 5
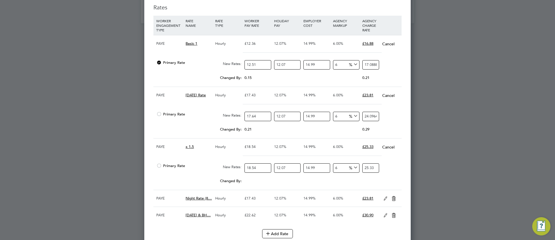
drag, startPoint x: 253, startPoint y: 169, endPoint x: 259, endPoint y: 171, distance: 7.0
click at [259, 171] on input "18.54" at bounding box center [257, 167] width 26 height 9
type input "18.78"
type input "25.653752418924"
type input "18.78"
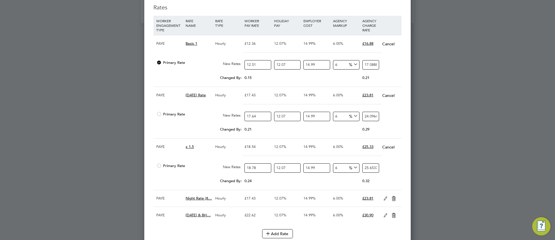
click at [385, 200] on icon at bounding box center [385, 198] width 7 height 5
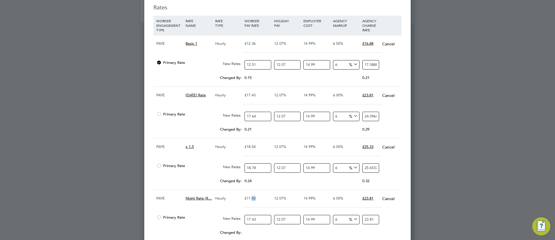
drag, startPoint x: 252, startPoint y: 198, endPoint x: 257, endPoint y: 199, distance: 5.7
click at [257, 199] on div "£17.43" at bounding box center [257, 198] width 29 height 17
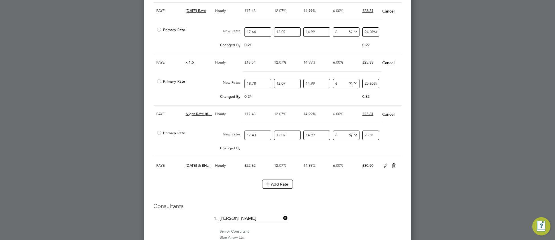
drag, startPoint x: 253, startPoint y: 138, endPoint x: 258, endPoint y: 136, distance: 5.6
click at [258, 136] on input "17.43" at bounding box center [257, 134] width 26 height 9
type input "17.6"
type input "24.04185530208"
type input "17.64"
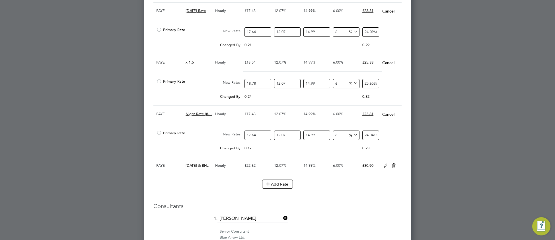
type input "24.096495882312"
type input "17.64"
click at [384, 168] on icon at bounding box center [385, 165] width 7 height 5
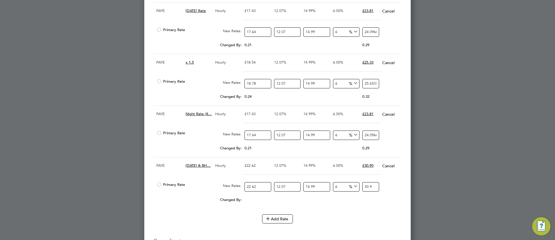
drag, startPoint x: 253, startPoint y: 189, endPoint x: 257, endPoint y: 189, distance: 4.6
click at [257, 189] on input "22.62" at bounding box center [257, 186] width 26 height 9
type input "22.8"
type input "31.14513073224"
type input "22.89"
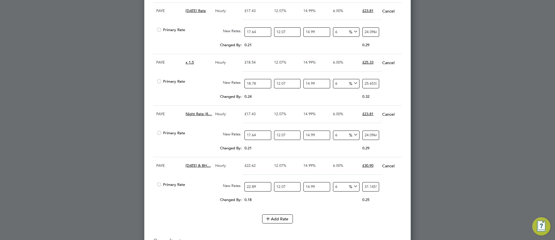
type input "31.268072037762"
type input "22.89"
click at [287, 223] on button "Add Rate" at bounding box center [277, 218] width 31 height 9
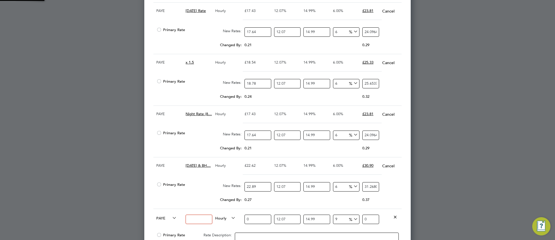
scroll to position [927, 267]
click at [193, 223] on input at bounding box center [198, 218] width 26 height 9
type input "x2"
drag, startPoint x: 253, startPoint y: 222, endPoint x: 236, endPoint y: 225, distance: 17.1
click at [236, 225] on div "PAYE x2 Hourly 0 12.07 n/a 14.99 n/a 9 0 % 0" at bounding box center [277, 218] width 248 height 21
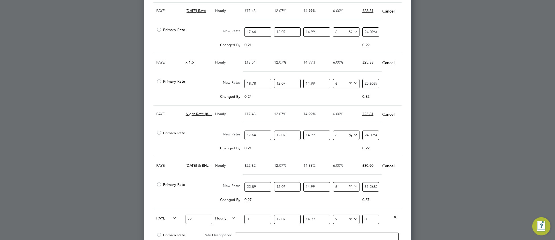
type input "2"
type input "2.8093505874"
type input "25"
type input "35.1168823425"
type input "25.02"
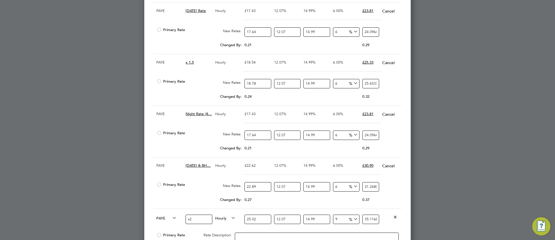
type input "35.144975848374"
type input "25.02"
drag, startPoint x: 341, startPoint y: 222, endPoint x: 331, endPoint y: 223, distance: 9.5
click at [331, 223] on div "9 2.901878739774 %" at bounding box center [345, 219] width 29 height 21
type input "6"
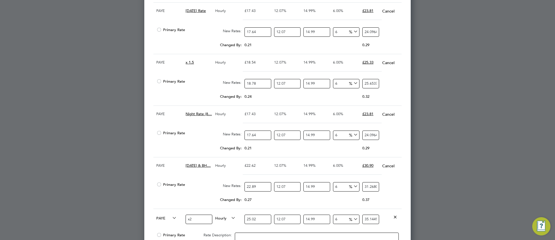
type input "34.177682935116"
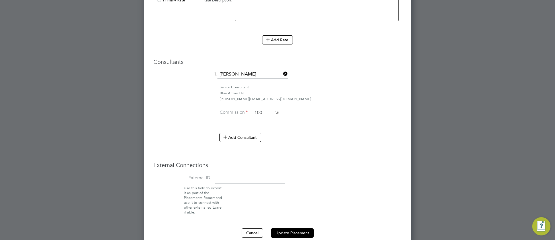
scroll to position [1063, 0]
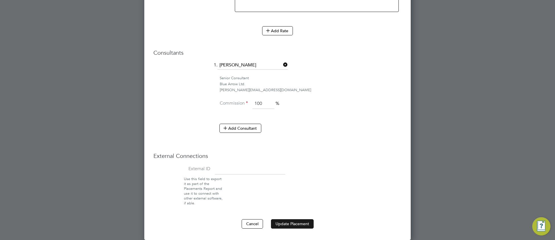
type input "6"
click at [284, 223] on button "Update Placement" at bounding box center [292, 223] width 43 height 9
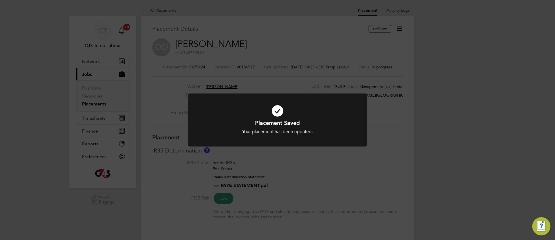
scroll to position [17, 40]
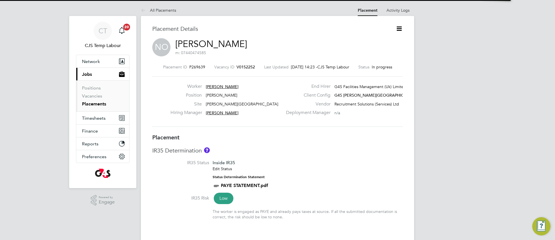
scroll to position [3, 3]
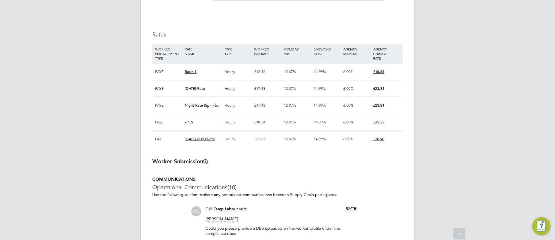
click at [306, 175] on ng-form "Placement IR35 Determination IR35 Status Inside IR35 Edit Status Status Determi…" at bounding box center [277, 242] width 250 height 960
type input "Jodie Massingham"
type input "Andrew Parry"
type input "24 Mar 2025"
type input "30 Sep 2025"
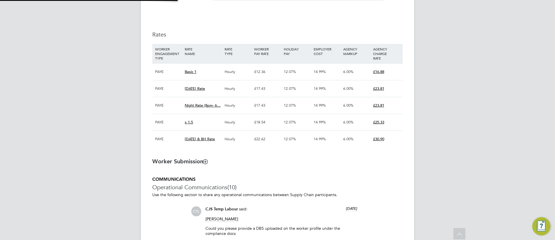
type input "07:00"
type input "15:00"
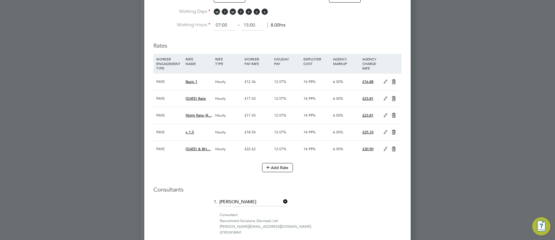
click at [382, 84] on icon at bounding box center [385, 81] width 7 height 5
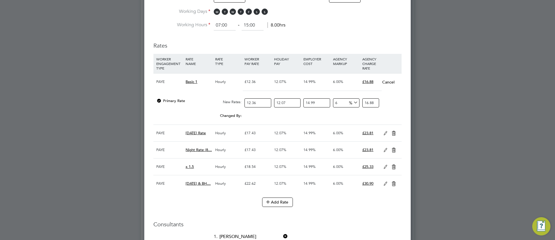
drag, startPoint x: 253, startPoint y: 103, endPoint x: 257, endPoint y: 102, distance: 3.7
click at [257, 102] on input "12.36" at bounding box center [257, 102] width 26 height 9
type input "12.3"
type input "16.80197842134"
type input "12"
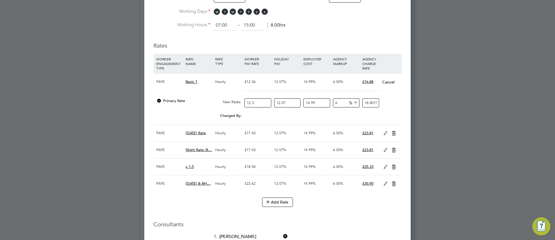
type input "16.3921740696"
type input "12.5"
type input "17.0751813225"
type input "12.51"
type input "17.088841467558"
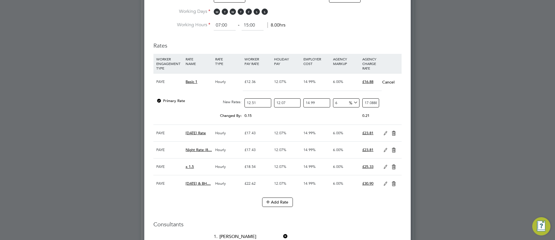
type input "12.51"
click at [386, 135] on icon at bounding box center [385, 133] width 7 height 5
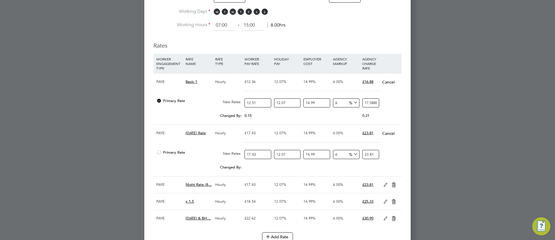
drag, startPoint x: 252, startPoint y: 155, endPoint x: 257, endPoint y: 154, distance: 4.4
click at [257, 154] on input "17.43" at bounding box center [257, 154] width 26 height 9
type input "17.6"
type input "24.04185530208"
type input "17.64"
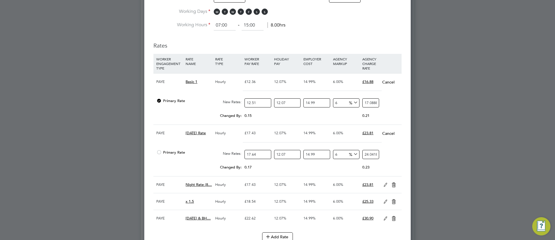
type input "24.096495882312"
type input "17.64"
click at [400, 158] on div "Primary Rate New Rates: 17.64 12.07 n/a 14.99 n/a 6 1.363952597112 % 24.0964958…" at bounding box center [277, 154] width 248 height 15
click at [386, 185] on icon at bounding box center [385, 184] width 7 height 5
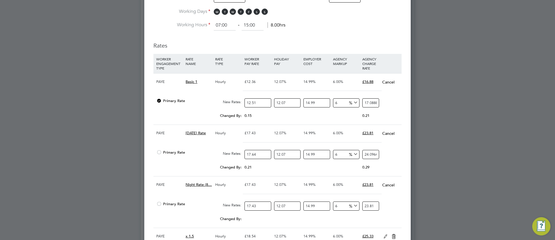
drag, startPoint x: 253, startPoint y: 206, endPoint x: 258, endPoint y: 206, distance: 4.8
click at [258, 206] on input "17.43" at bounding box center [257, 205] width 26 height 9
type input "17.4"
type input "23.76865240092"
type input "17"
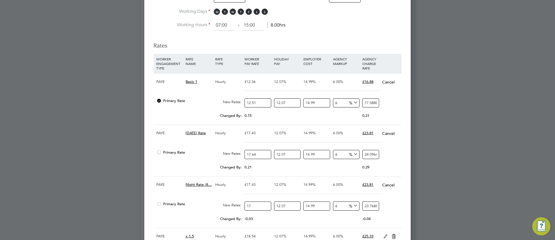
type input "23.2222465986"
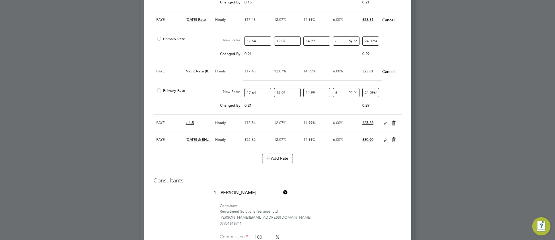
click at [384, 125] on icon at bounding box center [385, 123] width 7 height 5
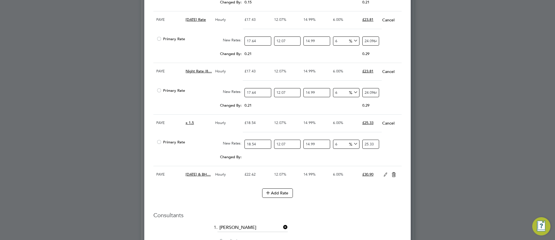
drag, startPoint x: 253, startPoint y: 145, endPoint x: 257, endPoint y: 144, distance: 4.4
click at [257, 144] on input "18.54" at bounding box center [257, 143] width 26 height 9
click at [384, 176] on icon at bounding box center [385, 174] width 7 height 5
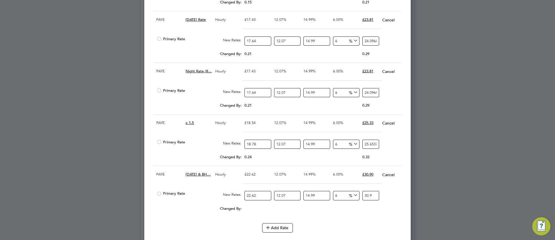
drag, startPoint x: 252, startPoint y: 197, endPoint x: 257, endPoint y: 196, distance: 4.4
click at [257, 196] on input "22.62" at bounding box center [257, 195] width 26 height 9
click at [286, 231] on button "Add Rate" at bounding box center [277, 227] width 31 height 9
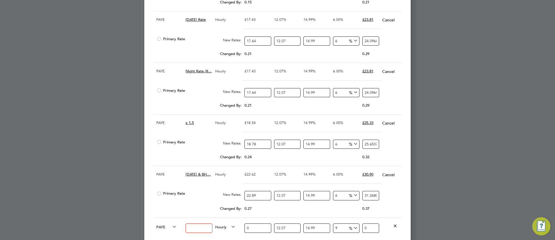
click at [192, 232] on input at bounding box center [198, 227] width 26 height 9
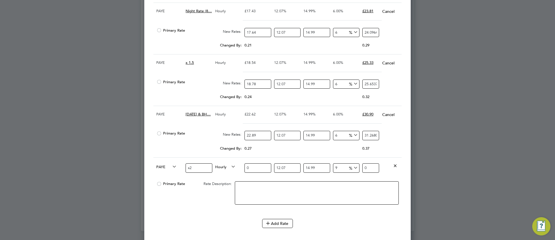
drag, startPoint x: 251, startPoint y: 232, endPoint x: 243, endPoint y: 234, distance: 8.5
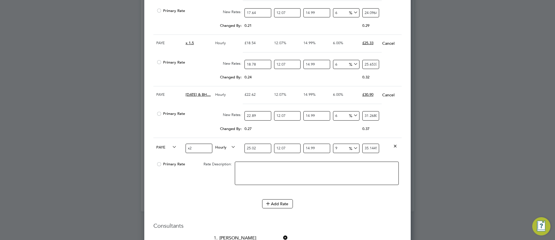
drag, startPoint x: 339, startPoint y: 151, endPoint x: 333, endPoint y: 154, distance: 6.0
click at [333, 153] on input "9" at bounding box center [346, 147] width 26 height 9
click at [330, 208] on div "Add Rate" at bounding box center [277, 203] width 248 height 9
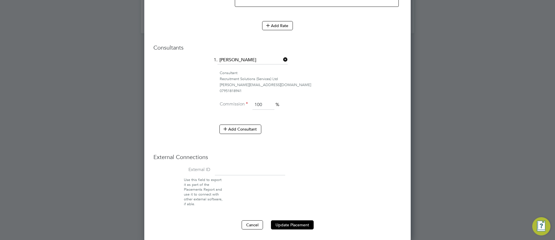
scroll to position [1086, 0]
click at [310, 220] on button "Update Placement" at bounding box center [292, 223] width 43 height 9
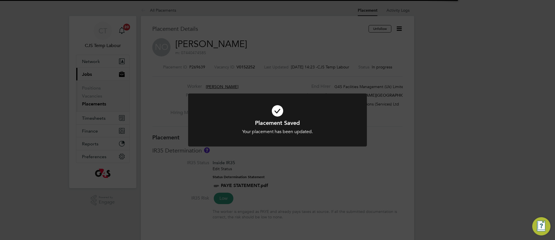
scroll to position [3, 3]
click at [220, 122] on h1 "Placement Saved" at bounding box center [277, 122] width 148 height 7
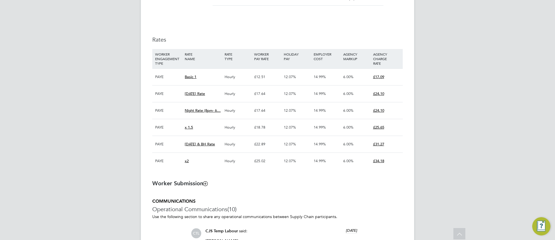
scroll to position [360, 0]
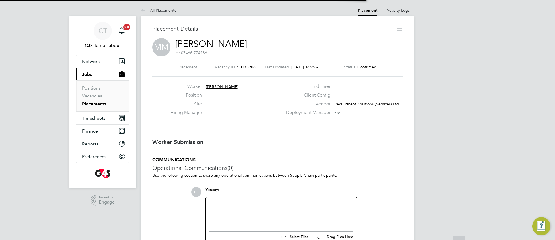
scroll to position [3, 3]
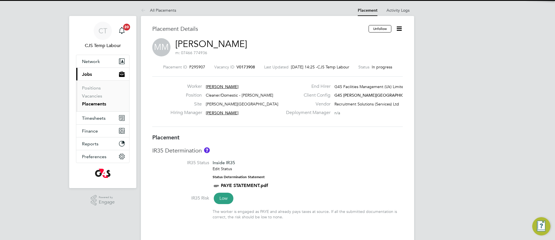
click at [318, 162] on li "IR35 Status Inside IR35 Edit Status Status Determination Statement PAYE STATEME…" at bounding box center [277, 177] width 250 height 35
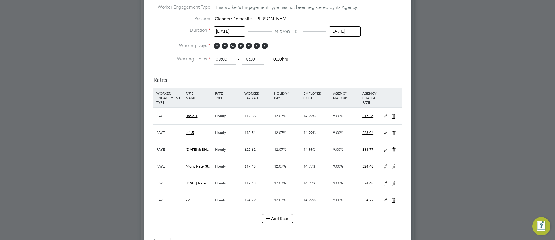
click at [385, 116] on icon at bounding box center [385, 116] width 7 height 5
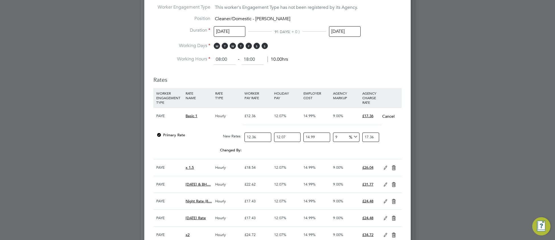
drag, startPoint x: 253, startPoint y: 138, endPoint x: 259, endPoint y: 137, distance: 5.8
click at [259, 137] on input "12.36" at bounding box center [257, 136] width 26 height 9
click at [386, 170] on icon at bounding box center [385, 167] width 7 height 5
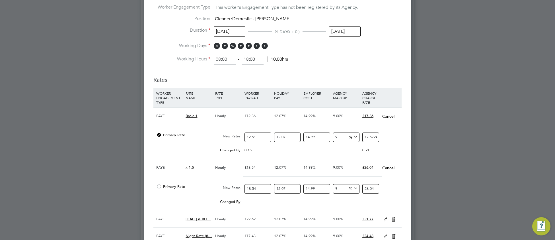
drag, startPoint x: 253, startPoint y: 189, endPoint x: 261, endPoint y: 191, distance: 8.1
click at [261, 191] on input "18.54" at bounding box center [257, 188] width 26 height 9
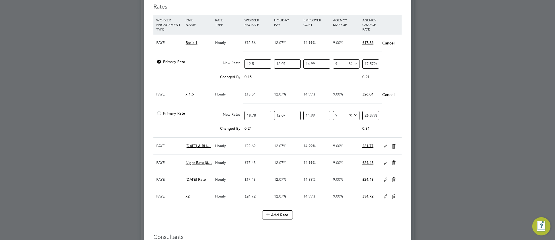
click at [385, 148] on icon at bounding box center [385, 146] width 7 height 5
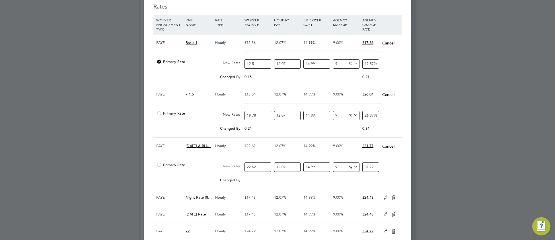
drag, startPoint x: 256, startPoint y: 167, endPoint x: 259, endPoint y: 168, distance: 3.1
click at [259, 168] on input "22.62" at bounding box center [257, 166] width 26 height 9
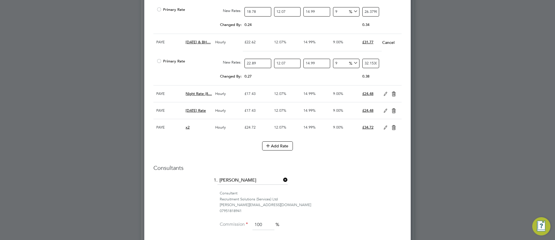
click at [385, 94] on icon at bounding box center [385, 94] width 7 height 5
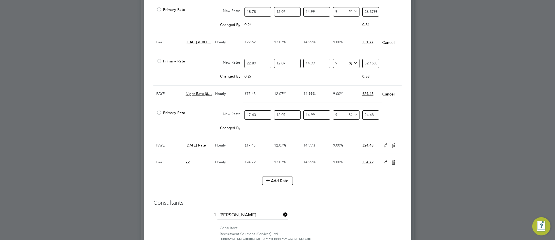
drag, startPoint x: 253, startPoint y: 116, endPoint x: 261, endPoint y: 116, distance: 8.0
click at [261, 116] on input "17.43" at bounding box center [257, 114] width 26 height 9
drag, startPoint x: 385, startPoint y: 148, endPoint x: 279, endPoint y: 154, distance: 106.0
click at [384, 148] on icon at bounding box center [385, 145] width 7 height 5
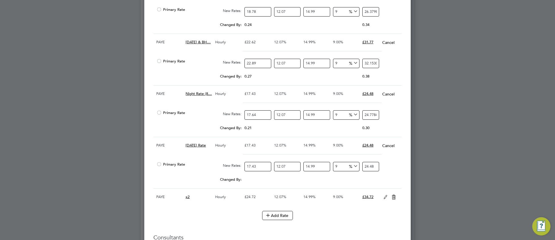
drag, startPoint x: 253, startPoint y: 170, endPoint x: 299, endPoint y: 162, distance: 46.4
click at [257, 170] on input "17.43" at bounding box center [257, 166] width 26 height 9
click at [384, 199] on icon at bounding box center [385, 197] width 7 height 5
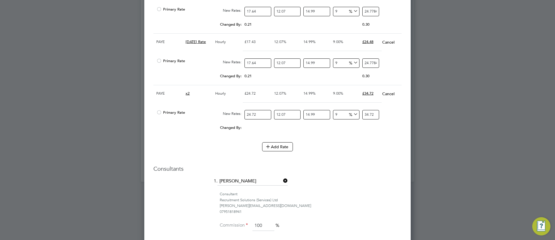
drag, startPoint x: 260, startPoint y: 117, endPoint x: 244, endPoint y: 122, distance: 16.4
click at [244, 119] on input "24.72" at bounding box center [257, 114] width 26 height 9
drag, startPoint x: 339, startPoint y: 162, endPoint x: 323, endPoint y: 165, distance: 16.6
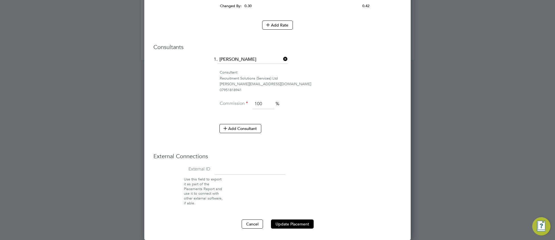
scroll to position [711, 0]
drag, startPoint x: 285, startPoint y: 222, endPoint x: 332, endPoint y: 211, distance: 48.4
click at [286, 222] on button "Update Placement" at bounding box center [292, 223] width 43 height 9
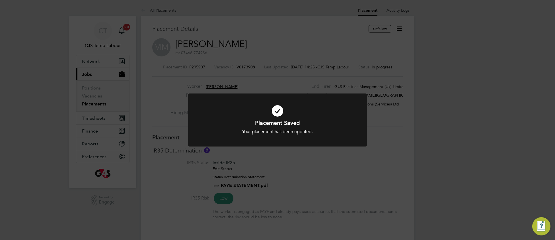
scroll to position [3, 3]
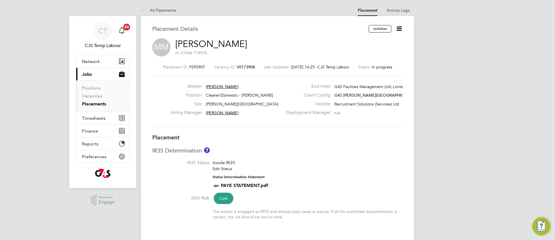
click at [225, 127] on div "Placement ID P295907 Vacancy ID V0173908 Last Updated 24 Sep 2025, 14:25 - CJS …" at bounding box center [277, 95] width 250 height 76
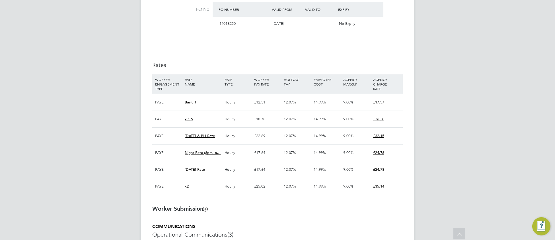
scroll to position [337, 0]
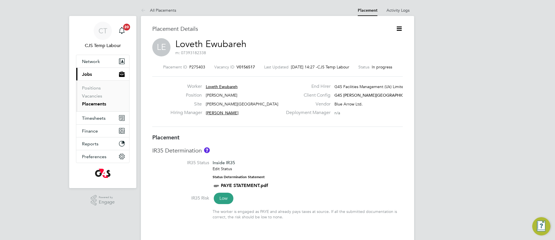
scroll to position [3, 3]
click at [322, 151] on h3 "IR35 Determination" at bounding box center [277, 150] width 250 height 7
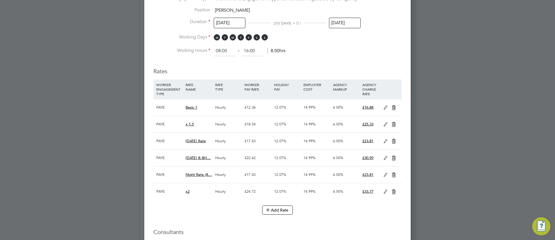
click at [385, 109] on icon at bounding box center [385, 107] width 7 height 5
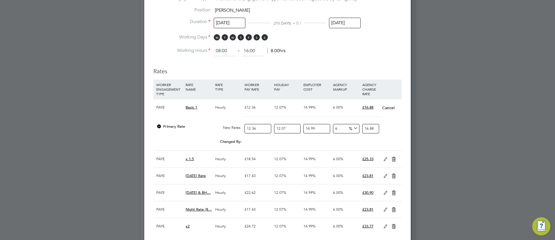
drag, startPoint x: 253, startPoint y: 127, endPoint x: 259, endPoint y: 126, distance: 6.3
click at [259, 126] on input "12.36" at bounding box center [257, 128] width 26 height 9
drag, startPoint x: 384, startPoint y: 159, endPoint x: 372, endPoint y: 166, distance: 14.0
click at [384, 160] on icon at bounding box center [385, 159] width 7 height 5
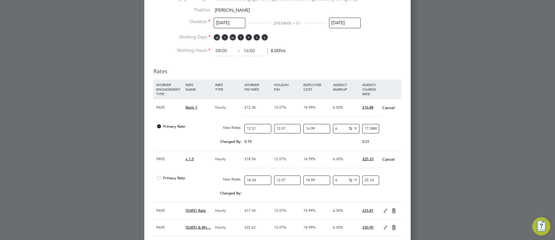
drag, startPoint x: 252, startPoint y: 181, endPoint x: 258, endPoint y: 180, distance: 6.0
click at [258, 180] on input "18.54" at bounding box center [257, 179] width 26 height 9
click at [386, 213] on icon at bounding box center [385, 210] width 7 height 5
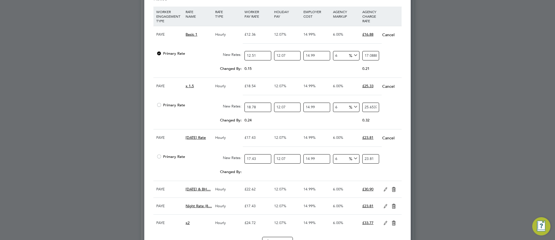
drag, startPoint x: 253, startPoint y: 159, endPoint x: 259, endPoint y: 159, distance: 6.0
click at [259, 159] on input "17.43" at bounding box center [257, 158] width 26 height 9
click at [385, 189] on icon at bounding box center [385, 189] width 7 height 5
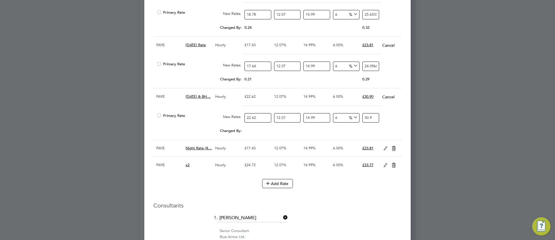
drag, startPoint x: 253, startPoint y: 119, endPoint x: 260, endPoint y: 119, distance: 7.1
click at [260, 119] on input "22.62" at bounding box center [257, 117] width 26 height 9
drag, startPoint x: 385, startPoint y: 150, endPoint x: 283, endPoint y: 158, distance: 103.0
click at [384, 150] on icon at bounding box center [385, 148] width 7 height 5
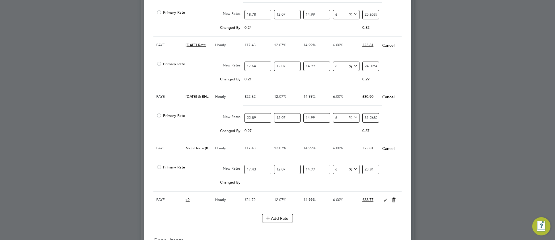
drag, startPoint x: 253, startPoint y: 171, endPoint x: 259, endPoint y: 170, distance: 6.0
click at [259, 170] on input "17.43" at bounding box center [257, 168] width 26 height 9
click at [399, 180] on div "Changed By: 0.21 0.00 0.00 0.00 0.015870367012 0.29" at bounding box center [277, 184] width 248 height 14
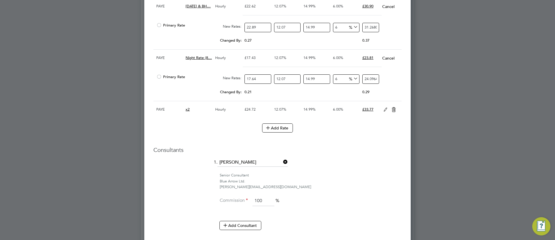
drag, startPoint x: 386, startPoint y: 112, endPoint x: 379, endPoint y: 117, distance: 8.7
click at [385, 112] on icon at bounding box center [385, 109] width 7 height 5
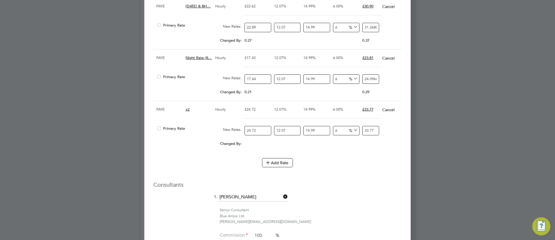
drag, startPoint x: 259, startPoint y: 134, endPoint x: 244, endPoint y: 137, distance: 14.6
click at [244, 135] on input "24.72" at bounding box center [257, 130] width 26 height 9
drag, startPoint x: 312, startPoint y: 180, endPoint x: 287, endPoint y: 187, distance: 25.8
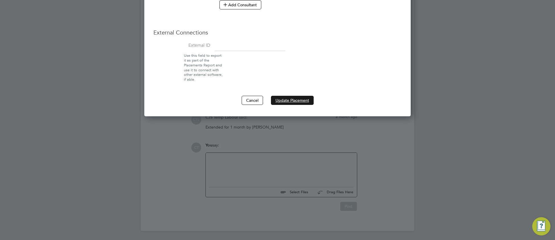
click at [292, 104] on button "Update Placement" at bounding box center [292, 100] width 43 height 9
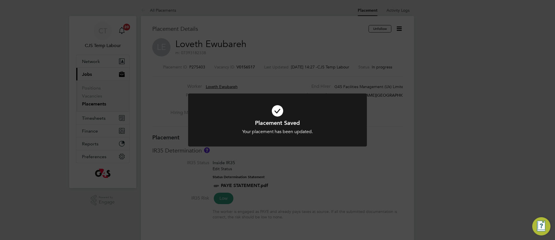
click at [220, 116] on icon at bounding box center [277, 111] width 148 height 22
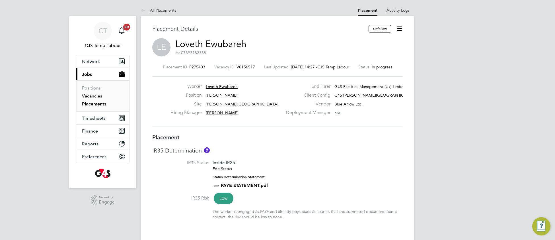
click at [88, 97] on link "Vacancies" at bounding box center [92, 95] width 20 height 5
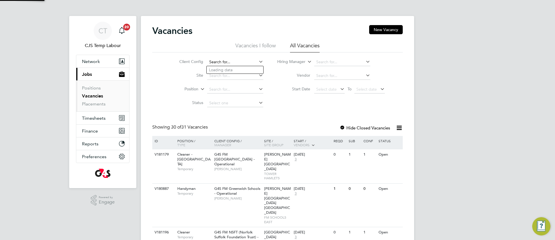
click at [236, 62] on input at bounding box center [235, 62] width 56 height 8
click at [245, 69] on li "G4S FM Churchill Hospitals - Operational" at bounding box center [258, 70] width 103 height 8
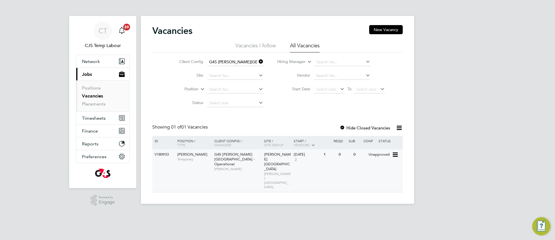
click at [240, 160] on div "G4S FM Churchill Hospitals - Operational Jodie Massingham" at bounding box center [238, 161] width 50 height 24
click at [97, 118] on span "Timesheets" at bounding box center [94, 117] width 24 height 5
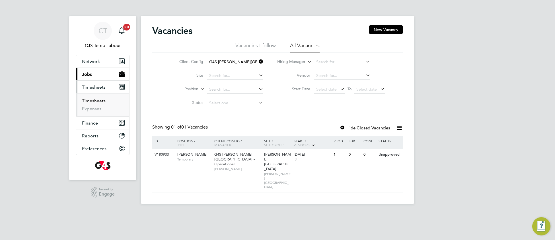
click at [97, 101] on link "Timesheets" at bounding box center [94, 100] width 24 height 5
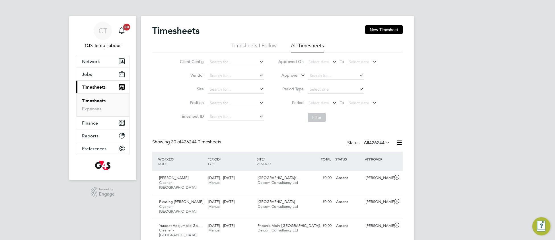
scroll to position [14, 49]
click at [384, 144] on icon at bounding box center [384, 142] width 0 height 8
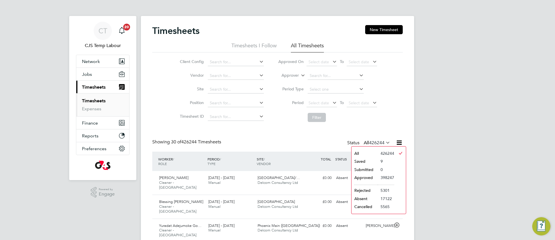
drag, startPoint x: 368, startPoint y: 160, endPoint x: 355, endPoint y: 164, distance: 14.0
click at [368, 160] on li "Saved" at bounding box center [364, 161] width 26 height 8
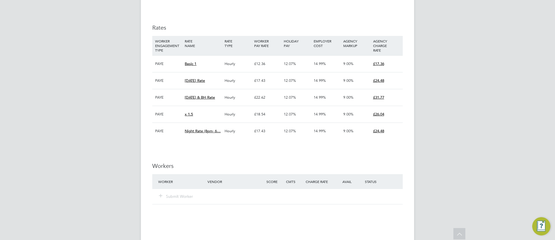
scroll to position [524, 0]
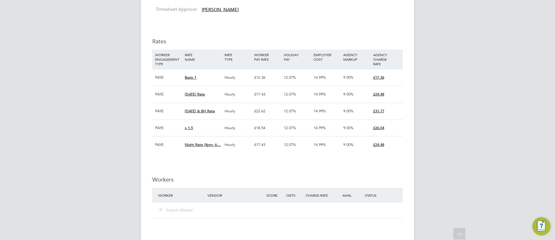
click at [275, 29] on div "IR35 Determination IR35 Status Inside IR35 Edit Status Status Determination Sta…" at bounding box center [277, 35] width 250 height 879
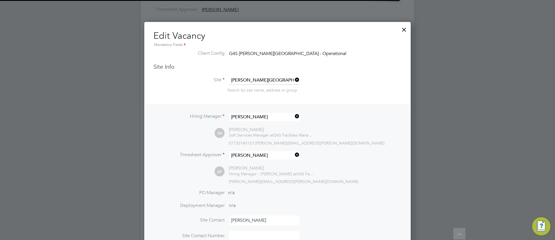
scroll to position [17, 30]
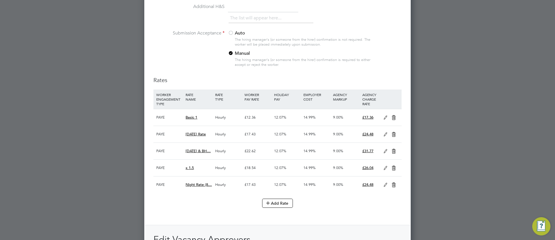
click at [384, 118] on icon at bounding box center [385, 117] width 7 height 5
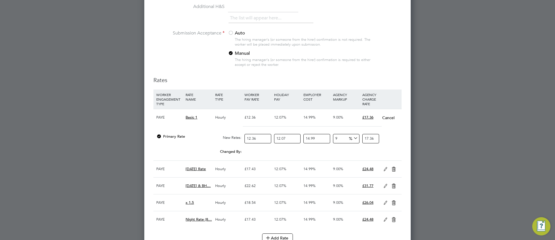
drag, startPoint x: 252, startPoint y: 138, endPoint x: 257, endPoint y: 138, distance: 4.6
click at [257, 138] on input "12.36" at bounding box center [257, 138] width 26 height 9
type input "12.5"
type input "17.55844117125"
type input "12.51"
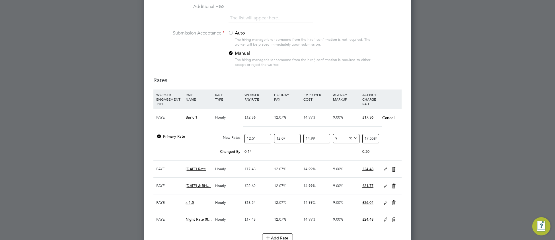
type input "17.572487924187"
type input "12.51"
drag, startPoint x: 385, startPoint y: 171, endPoint x: 362, endPoint y: 176, distance: 23.5
click at [385, 171] on icon at bounding box center [385, 169] width 7 height 5
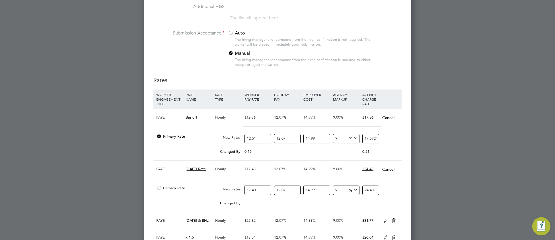
drag, startPoint x: 253, startPoint y: 189, endPoint x: 258, endPoint y: 189, distance: 4.8
click at [258, 189] on input "17.43" at bounding box center [257, 189] width 26 height 9
type input "17.6"
type input "24.72228516912"
type input "17.64"
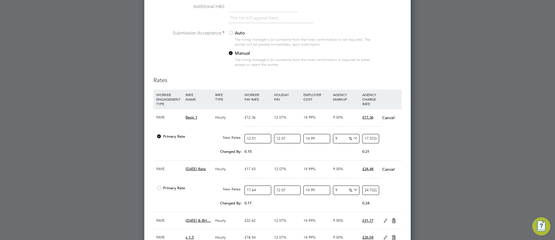
type input "24.778472180868"
type input "17.64"
drag, startPoint x: 385, startPoint y: 224, endPoint x: 370, endPoint y: 227, distance: 15.0
click at [384, 223] on icon at bounding box center [385, 220] width 7 height 5
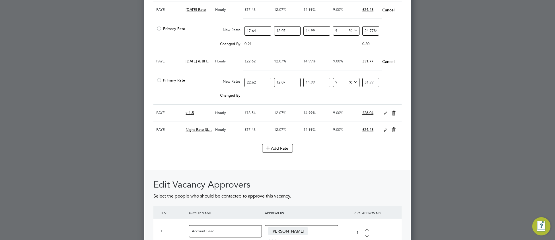
drag, startPoint x: 252, startPoint y: 83, endPoint x: 259, endPoint y: 85, distance: 6.8
click at [259, 85] on input "22.62" at bounding box center [257, 82] width 26 height 9
type input "22.8"
type input "32.02659669636"
type input "22.89"
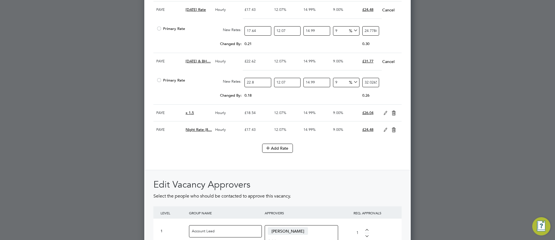
type input "32.153017472793"
type input "22.89"
drag, startPoint x: 386, startPoint y: 114, endPoint x: 365, endPoint y: 119, distance: 20.7
click at [384, 115] on icon at bounding box center [385, 113] width 7 height 5
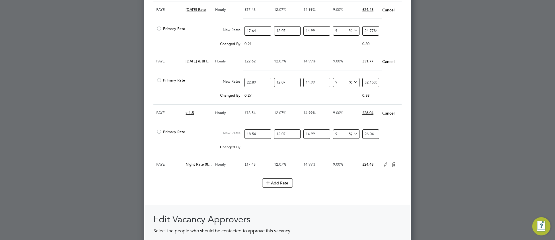
drag, startPoint x: 252, startPoint y: 134, endPoint x: 260, endPoint y: 134, distance: 7.7
click at [260, 134] on input "18.54" at bounding box center [257, 133] width 26 height 9
type input "18.7"
type input "26.26742799219"
type input "18.78"
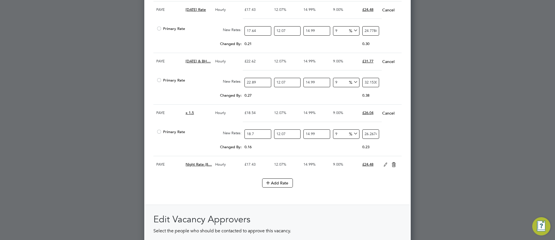
type input "26.379802015686"
type input "18.78"
drag, startPoint x: 385, startPoint y: 166, endPoint x: 380, endPoint y: 169, distance: 6.5
click at [384, 166] on icon at bounding box center [385, 164] width 7 height 5
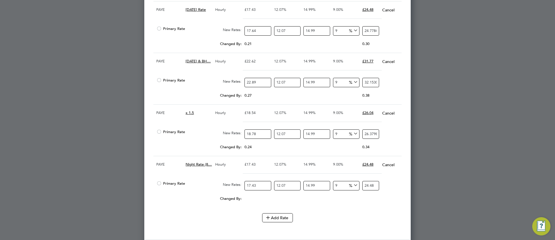
drag, startPoint x: 252, startPoint y: 187, endPoint x: 259, endPoint y: 187, distance: 6.8
click at [259, 187] on input "17.43" at bounding box center [257, 185] width 26 height 9
type input "17.6"
type input "24.72228516912"
type input "17.64"
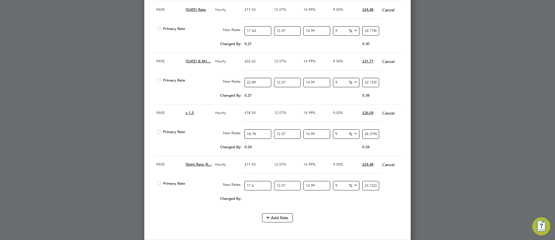
type input "24.778472180868"
type input "17.64"
click at [277, 222] on button "Add Rate" at bounding box center [277, 217] width 31 height 9
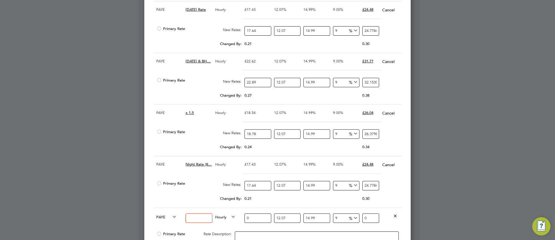
click at [205, 221] on input at bounding box center [198, 217] width 26 height 9
type input "x2"
drag, startPoint x: 260, startPoint y: 219, endPoint x: 243, endPoint y: 220, distance: 17.7
click at [243, 220] on div "0" at bounding box center [257, 217] width 29 height 21
type input "2"
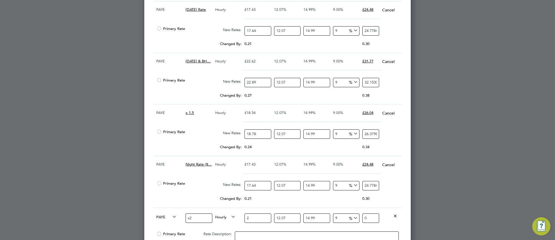
type input "2.8093505874"
type input "25"
type input "35.1168823425"
type input "25.02"
type input "35.144975848374"
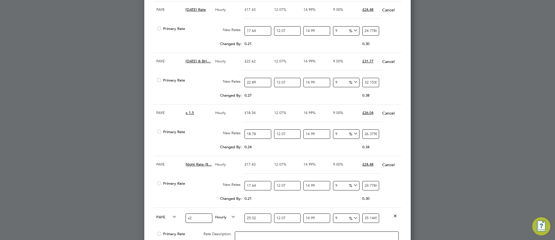
type input "25.02"
click at [387, 204] on div "0.30" at bounding box center [375, 198] width 29 height 11
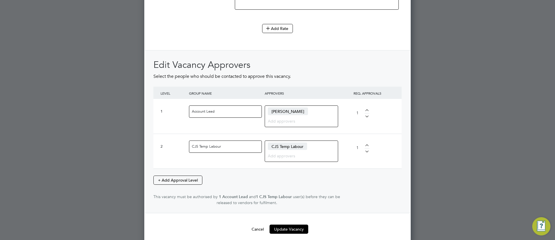
scroll to position [1535, 0]
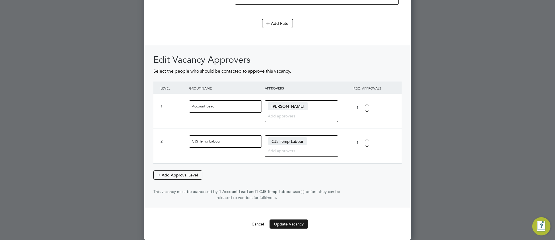
click at [296, 225] on button "Update Vacancy" at bounding box center [288, 223] width 39 height 9
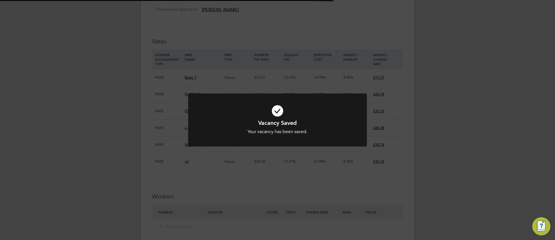
scroll to position [3, 3]
drag, startPoint x: 210, startPoint y: 121, endPoint x: 210, endPoint y: 123, distance: 2.9
click at [210, 120] on h1 "Vacancy Saved" at bounding box center [277, 122] width 148 height 7
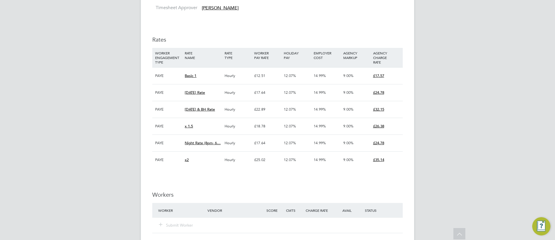
scroll to position [531, 0]
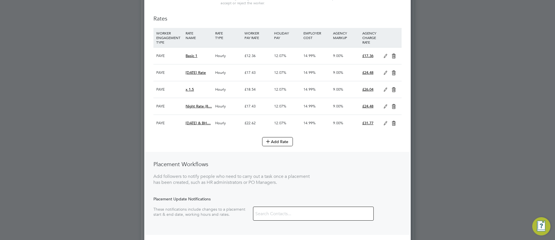
scroll to position [398, 0]
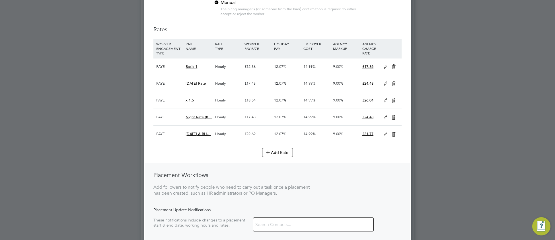
click at [385, 68] on icon at bounding box center [385, 67] width 7 height 5
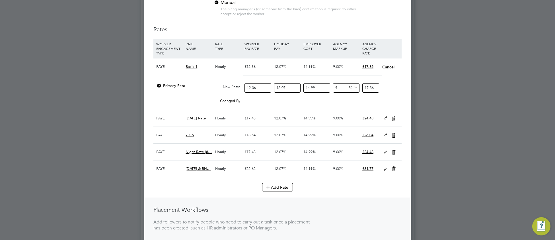
scroll to position [685, 267]
drag, startPoint x: 253, startPoint y: 86, endPoint x: 259, endPoint y: 86, distance: 6.0
click at [259, 86] on input "12.36" at bounding box center [257, 87] width 26 height 9
type input "12.5"
type input "17.55844117125"
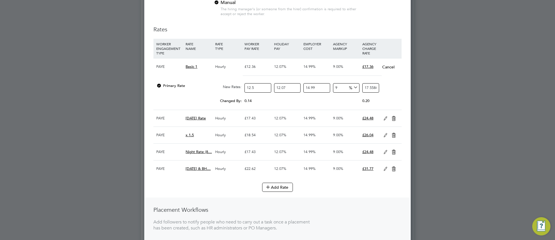
type input "12.51"
type input "17.572487924187"
type input "12.51"
click at [386, 120] on icon at bounding box center [385, 118] width 7 height 5
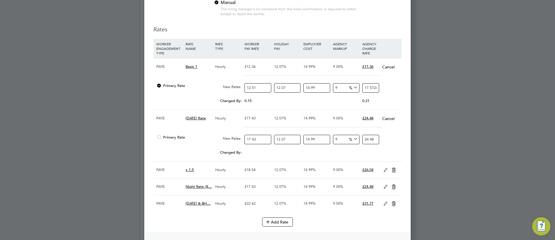
drag, startPoint x: 252, startPoint y: 139, endPoint x: 257, endPoint y: 139, distance: 5.2
click at [257, 139] on input "17.43" at bounding box center [257, 139] width 26 height 9
type input "17.6"
type input "24.72228516912"
type input "17.64"
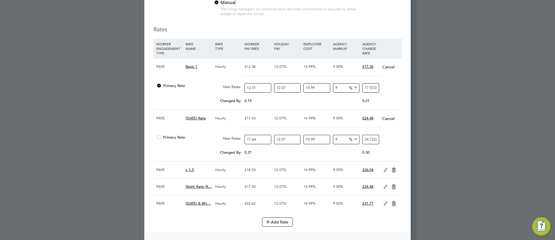
type input "24.778472180868"
type input "17.64"
click at [386, 170] on icon at bounding box center [385, 170] width 7 height 5
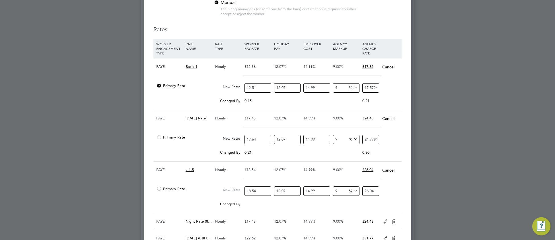
drag, startPoint x: 252, startPoint y: 193, endPoint x: 260, endPoint y: 193, distance: 7.7
click at [260, 193] on input "18.54" at bounding box center [257, 190] width 26 height 9
type input "18.7"
type input "26.26742799219"
type input "18.78"
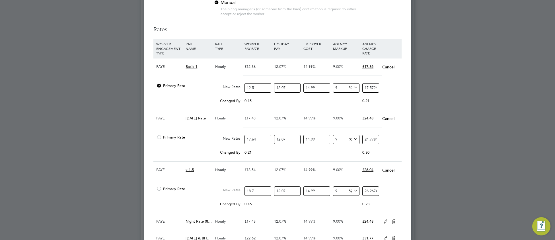
type input "26.379802015686"
type input "18.78"
click at [385, 224] on icon at bounding box center [385, 221] width 7 height 5
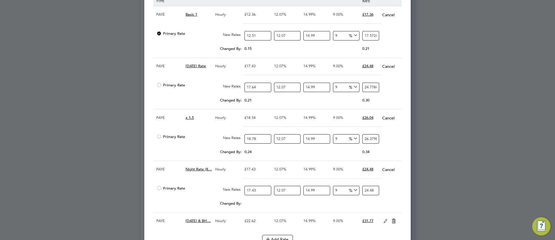
drag, startPoint x: 255, startPoint y: 191, endPoint x: 259, endPoint y: 192, distance: 3.5
click at [259, 192] on input "17.43" at bounding box center [257, 189] width 26 height 9
type input "17.6"
type input "24.72228516912"
type input "17.64"
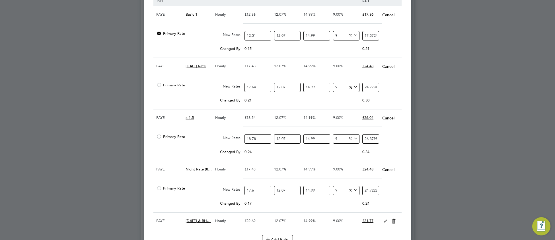
type input "24.778472180868"
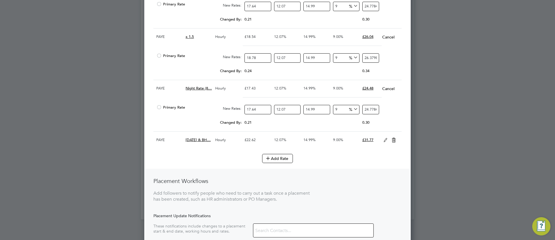
type input "17.64"
click at [386, 142] on icon at bounding box center [385, 140] width 7 height 5
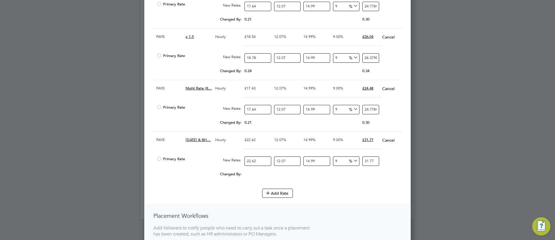
drag, startPoint x: 255, startPoint y: 162, endPoint x: 259, endPoint y: 162, distance: 4.0
click at [259, 162] on input "22.62" at bounding box center [257, 160] width 26 height 9
type input "22.8"
type input "32.02659669636"
type input "22.89"
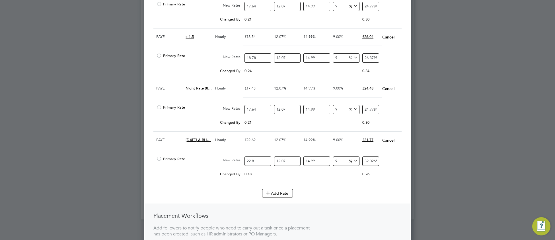
type input "32.153017472793"
type input "22.89"
click at [277, 197] on button "Add Rate" at bounding box center [277, 192] width 31 height 9
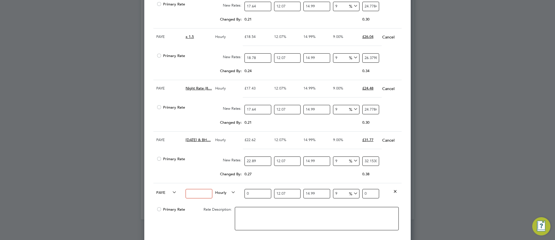
click at [194, 196] on input at bounding box center [198, 193] width 26 height 9
type input "x2"
drag, startPoint x: 257, startPoint y: 197, endPoint x: 241, endPoint y: 197, distance: 15.9
click at [241, 197] on div "PAYE x2 Hourly 0 12.07 n/a 14.99 n/a 9 0 % 0" at bounding box center [277, 193] width 248 height 21
type input "2"
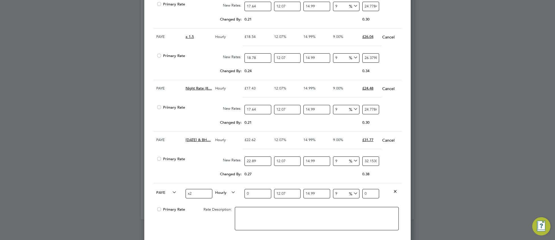
type input "2.8093505874"
type input "25"
type input "35.1168823425"
type input "25.02"
type input "35.144975848374"
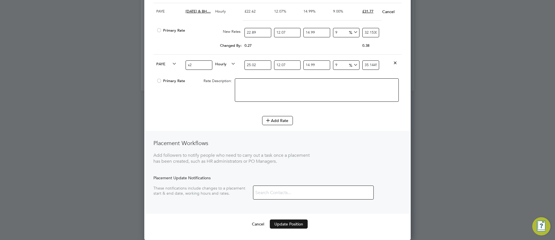
type input "25.02"
click at [290, 223] on button "Update Position" at bounding box center [289, 223] width 38 height 9
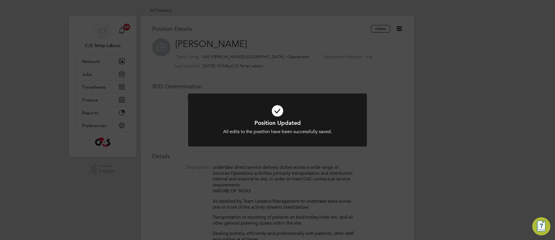
click at [224, 110] on icon at bounding box center [277, 111] width 148 height 22
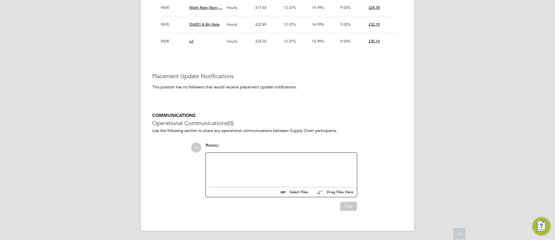
click at [222, 167] on div at bounding box center [281, 168] width 144 height 24
click at [345, 206] on button "Post" at bounding box center [348, 205] width 17 height 9
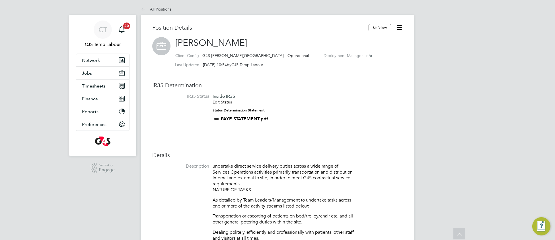
scroll to position [0, 0]
click at [165, 11] on link "All Positions" at bounding box center [156, 10] width 30 height 5
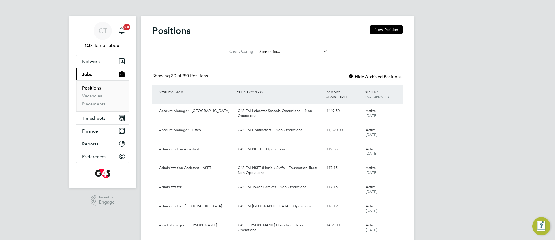
click at [276, 49] on input at bounding box center [292, 52] width 70 height 8
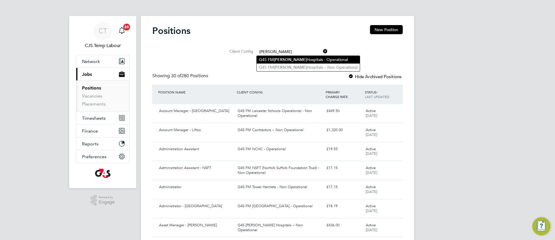
click at [279, 57] on b "Churchill" at bounding box center [290, 59] width 33 height 5
type input "G4S [PERSON_NAME][GEOGRAPHIC_DATA] - Operational"
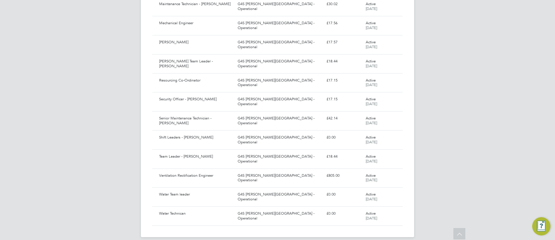
scroll to position [244, 0]
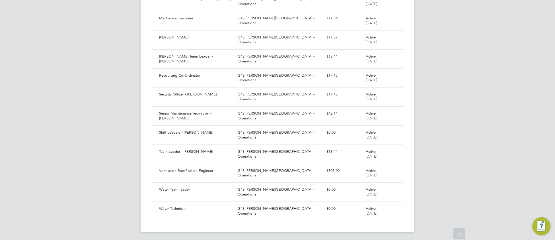
click at [221, 134] on div "Shift Leaders - Churchill" at bounding box center [196, 132] width 79 height 9
click at [248, 154] on div "G4S [PERSON_NAME][GEOGRAPHIC_DATA] - Operational" at bounding box center [279, 154] width 88 height 14
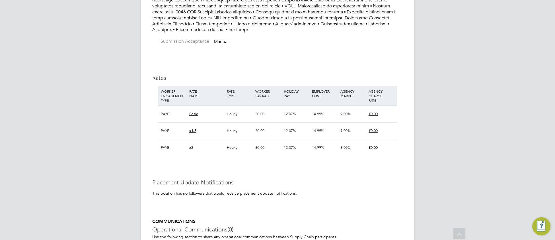
scroll to position [432, 0]
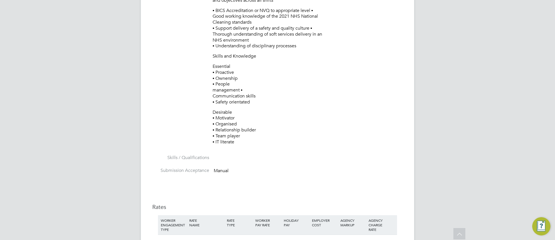
scroll to position [435, 0]
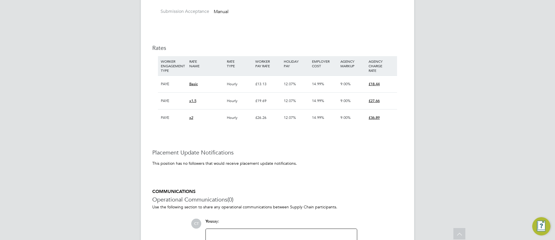
scroll to position [451, 0]
